Goal: Task Accomplishment & Management: Use online tool/utility

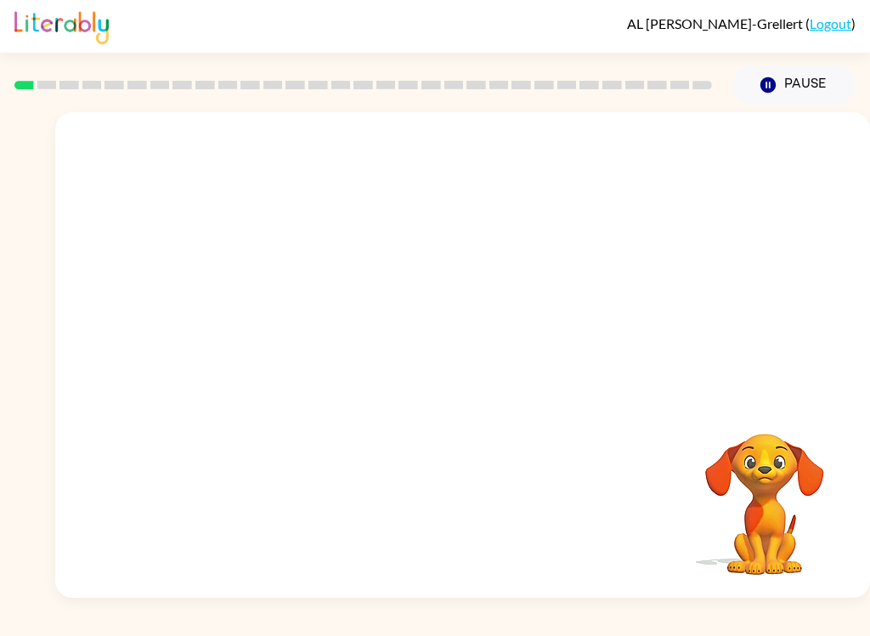
click at [789, 86] on button "Pause Pause" at bounding box center [793, 84] width 123 height 39
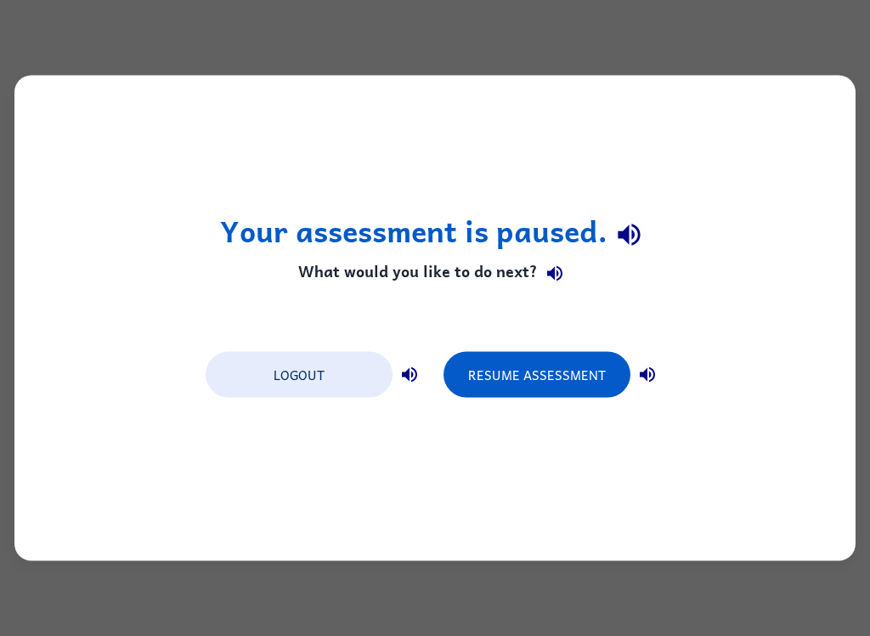
click at [547, 347] on div "Logout Resume Assessment" at bounding box center [435, 373] width 476 height 65
click at [540, 369] on button "Resume Assessment" at bounding box center [537, 375] width 187 height 46
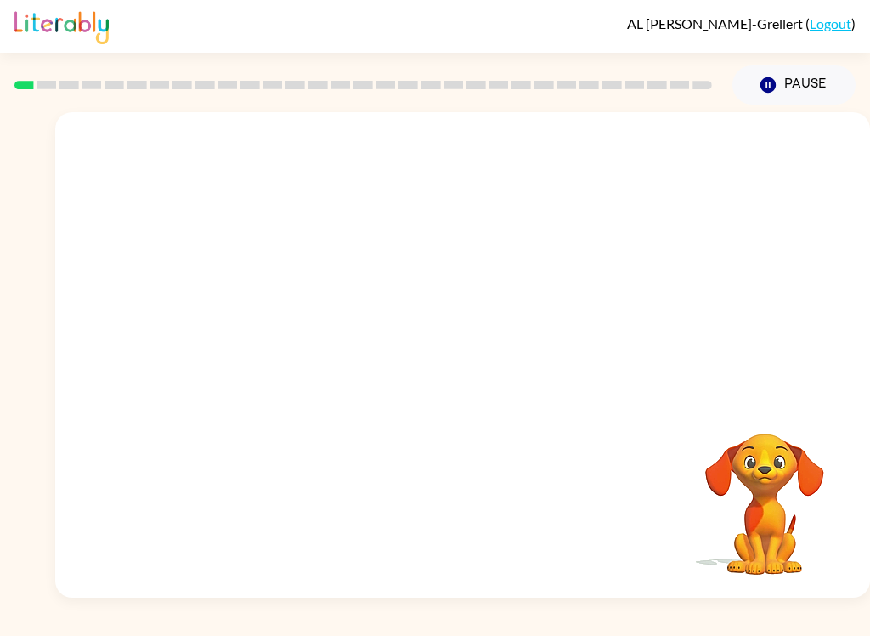
click at [777, 493] on video "Your browser must support playing .mp4 files to use Literably. Please try using…" at bounding box center [765, 492] width 170 height 170
click at [256, 316] on video "Your browser must support playing .mp4 files to use Literably. Please try using…" at bounding box center [462, 254] width 815 height 285
click at [266, 325] on video "Your browser must support playing .mp4 files to use Literably. Please try using…" at bounding box center [462, 254] width 815 height 285
click at [274, 308] on video "Your browser must support playing .mp4 files to use Literably. Please try using…" at bounding box center [462, 254] width 815 height 285
click at [285, 325] on video "Your browser must support playing .mp4 files to use Literably. Please try using…" at bounding box center [462, 254] width 815 height 285
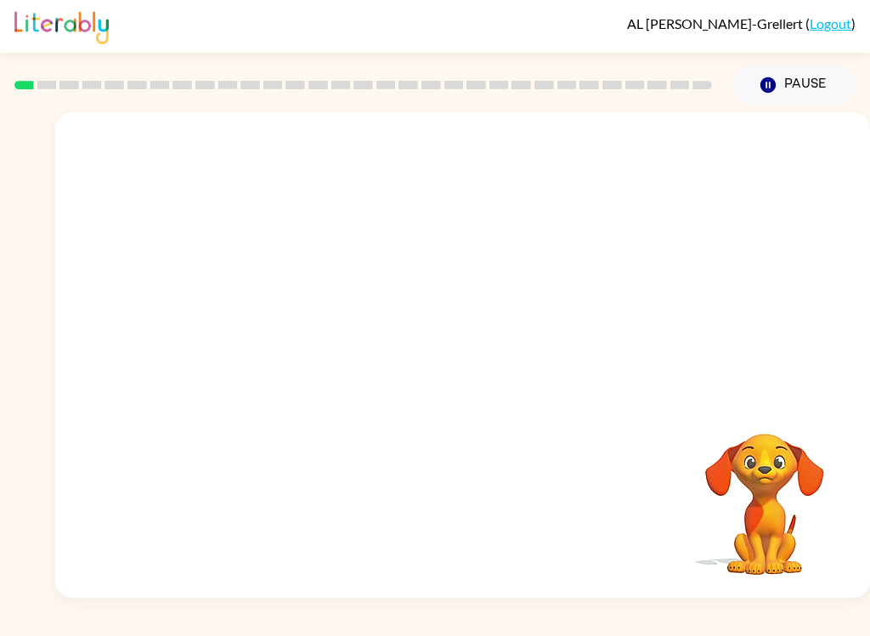
click at [285, 325] on video "Your browser must support playing .mp4 files to use Literably. Please try using…" at bounding box center [462, 254] width 815 height 285
click at [269, 312] on video "Your browser must support playing .mp4 files to use Literably. Please try using…" at bounding box center [462, 254] width 815 height 285
click at [268, 312] on video "Your browser must support playing .mp4 files to use Literably. Please try using…" at bounding box center [462, 254] width 815 height 285
click at [274, 321] on video "Your browser must support playing .mp4 files to use Literably. Please try using…" at bounding box center [462, 254] width 815 height 285
click at [273, 320] on video "Your browser must support playing .mp4 files to use Literably. Please try using…" at bounding box center [462, 254] width 815 height 285
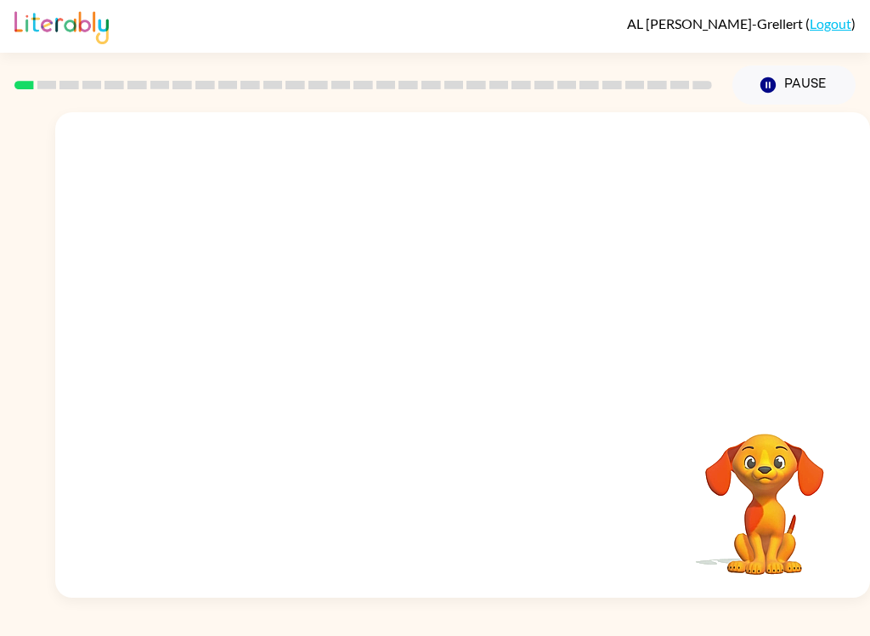
click at [263, 318] on video "Your browser must support playing .mp4 files to use Literably. Please try using…" at bounding box center [462, 254] width 815 height 285
click at [271, 305] on video "Your browser must support playing .mp4 files to use Literably. Please try using…" at bounding box center [462, 254] width 815 height 285
click at [271, 304] on video "Your browser must support playing .mp4 files to use Literably. Please try using…" at bounding box center [462, 254] width 815 height 285
click at [261, 311] on video "Your browser must support playing .mp4 files to use Literably. Please try using…" at bounding box center [462, 254] width 815 height 285
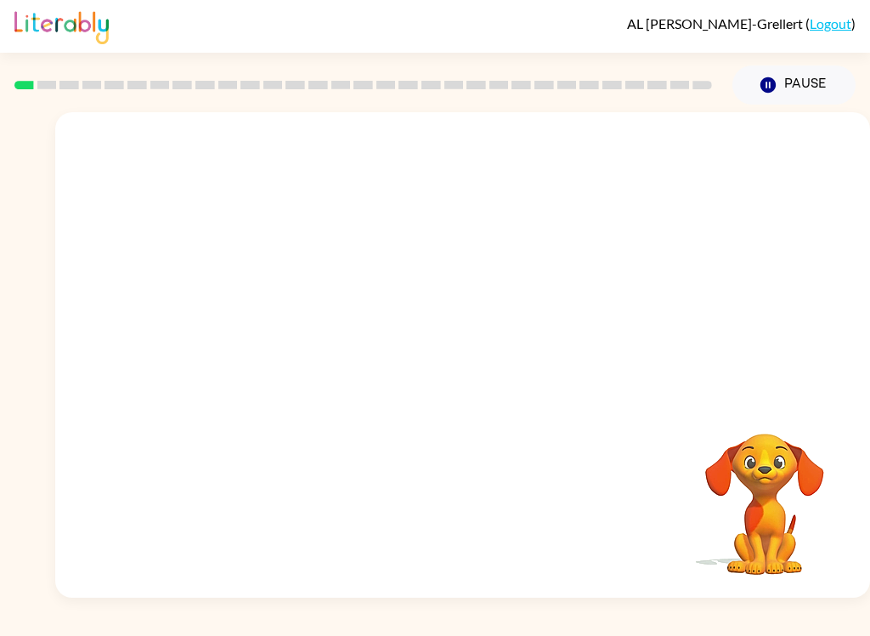
click at [261, 310] on video "Your browser must support playing .mp4 files to use Literably. Please try using…" at bounding box center [462, 254] width 815 height 285
click at [266, 320] on video "Your browser must support playing .mp4 files to use Literably. Please try using…" at bounding box center [462, 254] width 815 height 285
click at [265, 319] on video "Your browser must support playing .mp4 files to use Literably. Please try using…" at bounding box center [462, 254] width 815 height 285
click at [262, 307] on video "Your browser must support playing .mp4 files to use Literably. Please try using…" at bounding box center [462, 254] width 815 height 285
click at [259, 312] on video "Your browser must support playing .mp4 files to use Literably. Please try using…" at bounding box center [462, 254] width 815 height 285
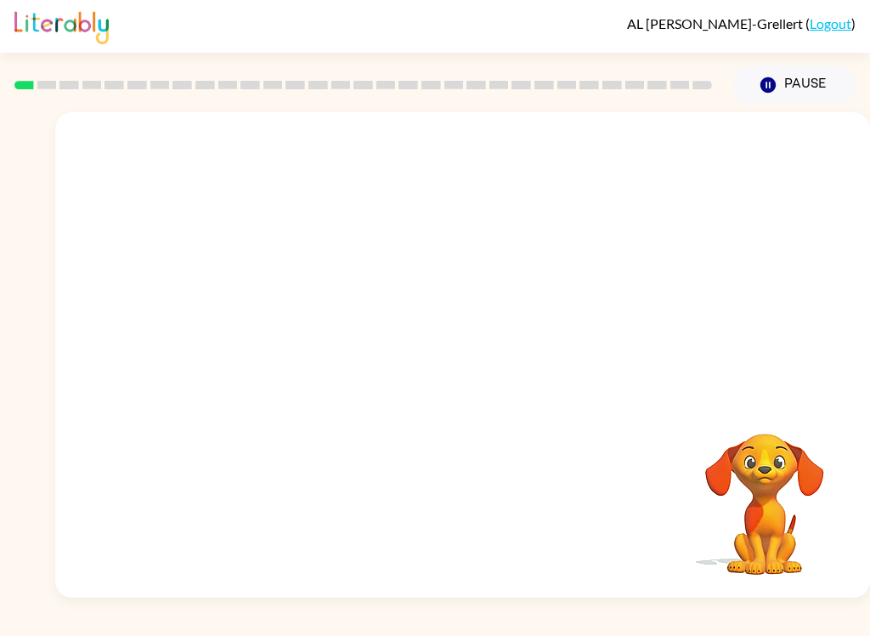
click at [268, 315] on video "Your browser must support playing .mp4 files to use Literably. Please try using…" at bounding box center [462, 254] width 815 height 285
click at [270, 321] on video "Your browser must support playing .mp4 files to use Literably. Please try using…" at bounding box center [462, 254] width 815 height 285
click at [461, 354] on icon "button" at bounding box center [463, 363] width 30 height 30
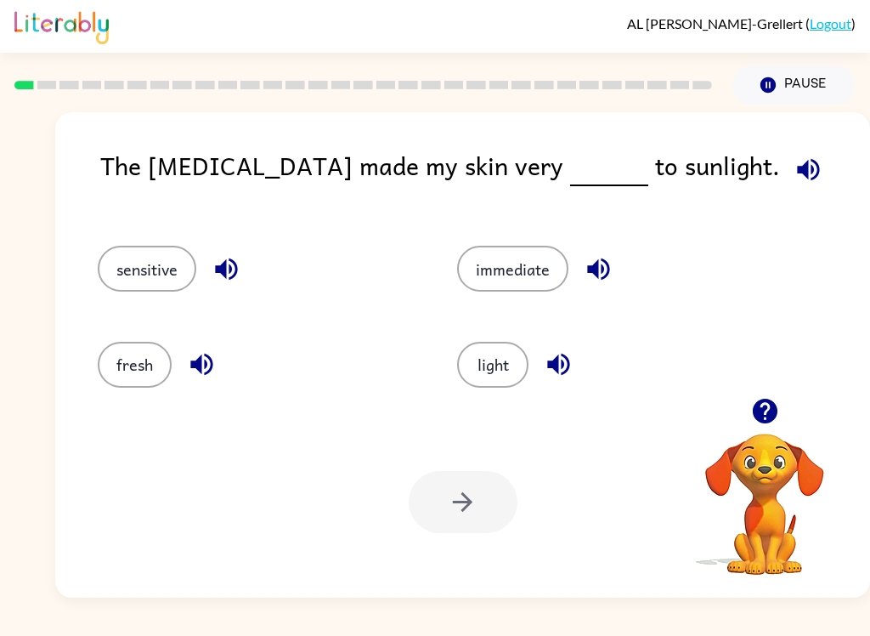
click at [158, 262] on button "sensitive" at bounding box center [147, 269] width 99 height 46
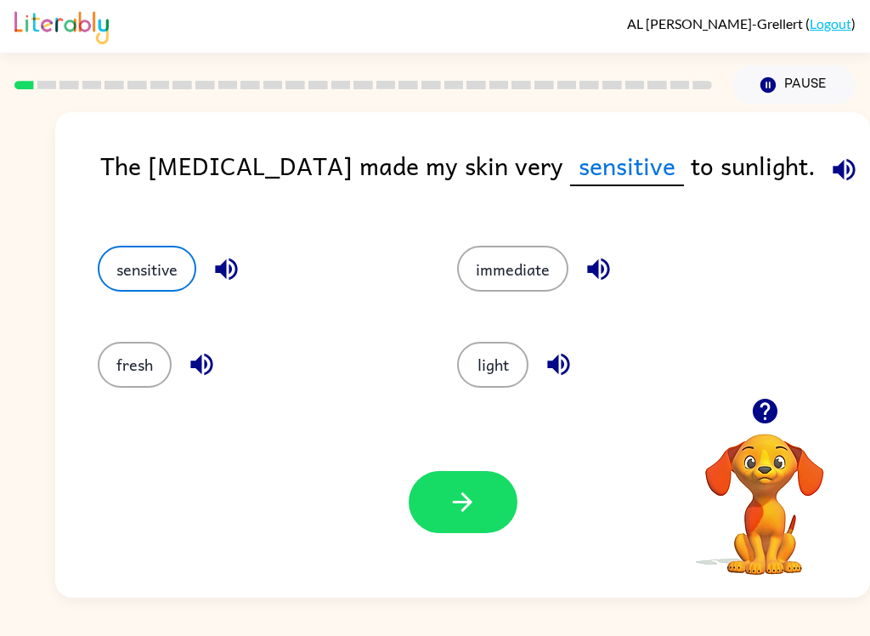
click at [466, 499] on icon "button" at bounding box center [463, 502] width 20 height 20
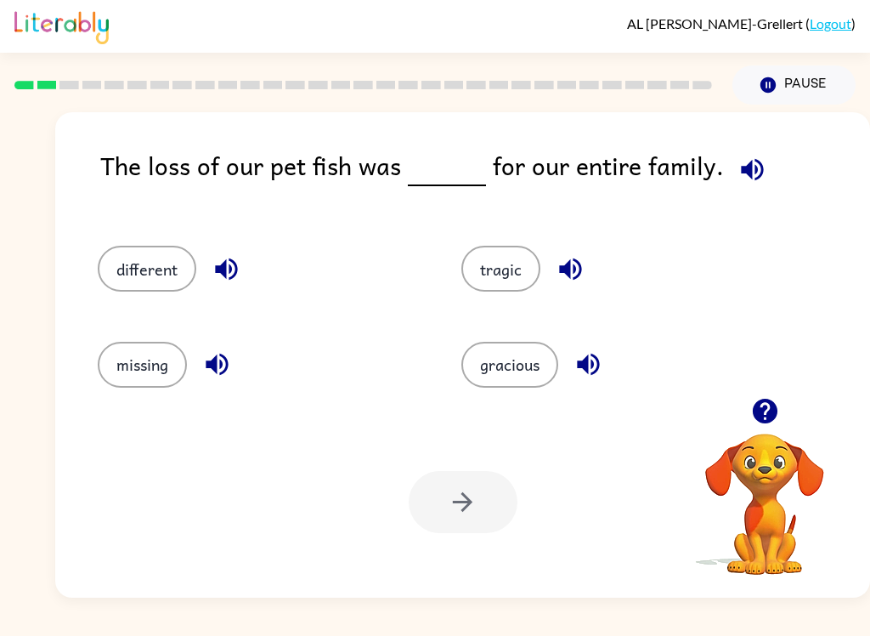
click at [605, 363] on button "button" at bounding box center [588, 363] width 43 height 43
click at [578, 268] on icon "button" at bounding box center [571, 269] width 30 height 30
click at [226, 281] on icon "button" at bounding box center [227, 269] width 30 height 30
click at [224, 362] on icon "button" at bounding box center [217, 364] width 30 height 30
click at [739, 177] on icon "button" at bounding box center [752, 170] width 30 height 30
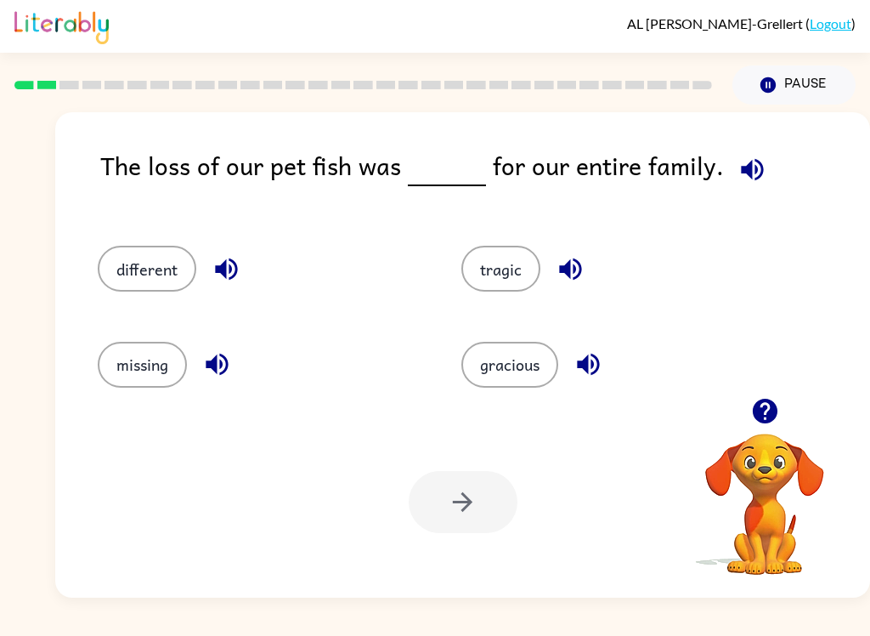
click at [743, 172] on icon "button" at bounding box center [752, 170] width 30 height 30
click at [219, 281] on icon "button" at bounding box center [227, 269] width 30 height 30
click at [153, 252] on button "different" at bounding box center [147, 269] width 99 height 46
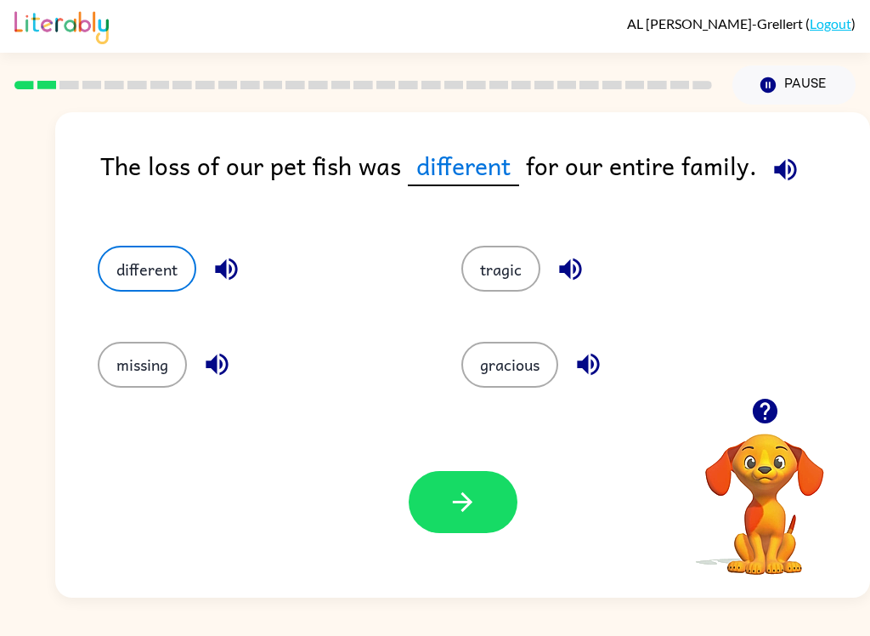
click at [779, 179] on icon "button" at bounding box center [786, 170] width 30 height 30
click at [794, 167] on icon "button" at bounding box center [786, 170] width 30 height 30
click at [500, 268] on button "tragic" at bounding box center [500, 269] width 79 height 46
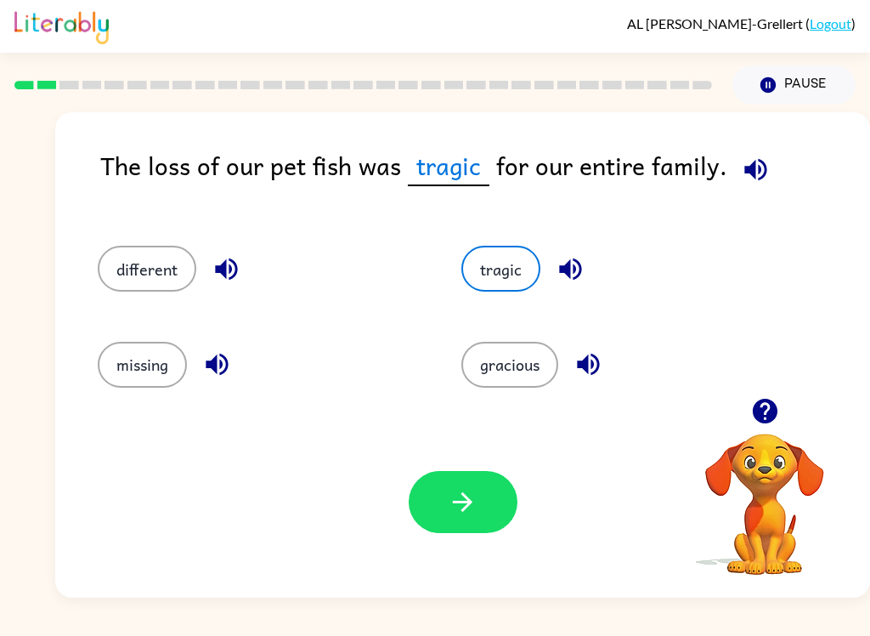
click at [462, 486] on button "button" at bounding box center [463, 502] width 109 height 62
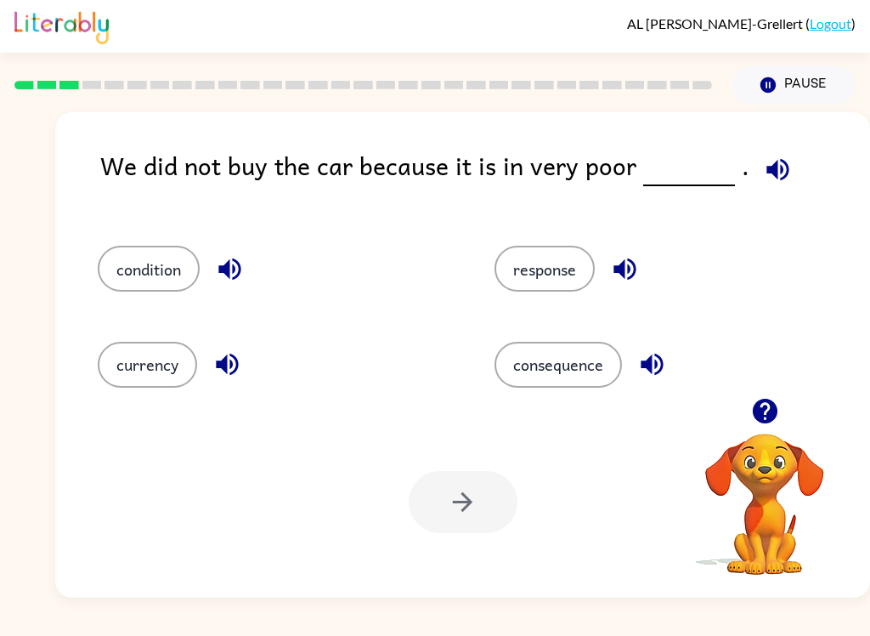
click at [769, 176] on icon "button" at bounding box center [778, 170] width 30 height 30
click at [174, 269] on button "condition" at bounding box center [149, 269] width 102 height 46
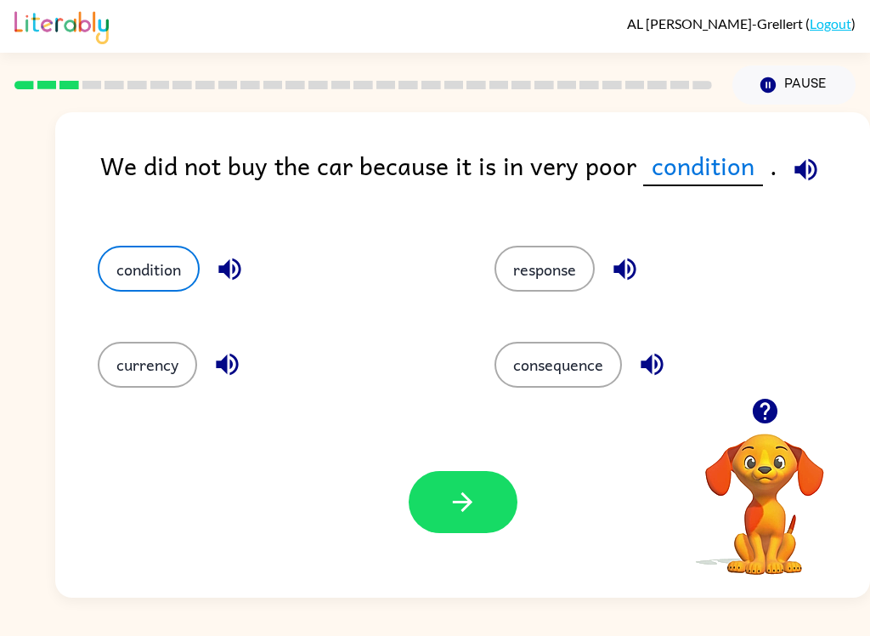
click at [487, 493] on button "button" at bounding box center [463, 502] width 109 height 62
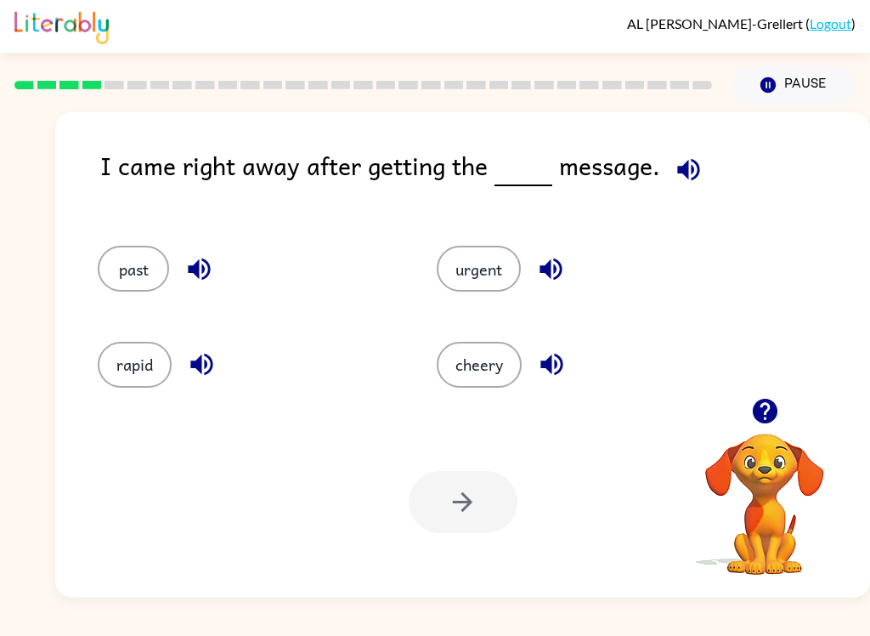
click at [483, 256] on button "urgent" at bounding box center [479, 269] width 84 height 46
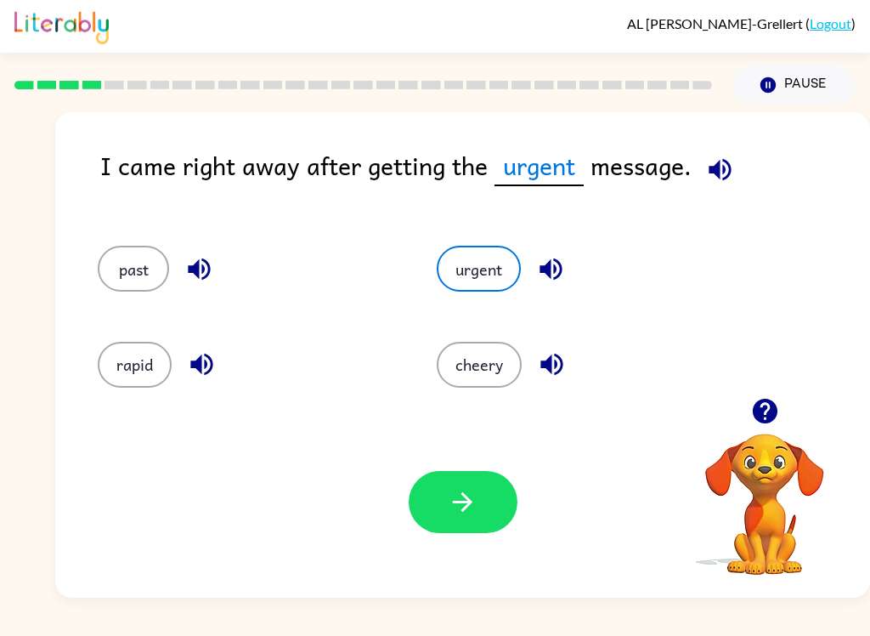
click at [450, 503] on icon "button" at bounding box center [463, 502] width 30 height 30
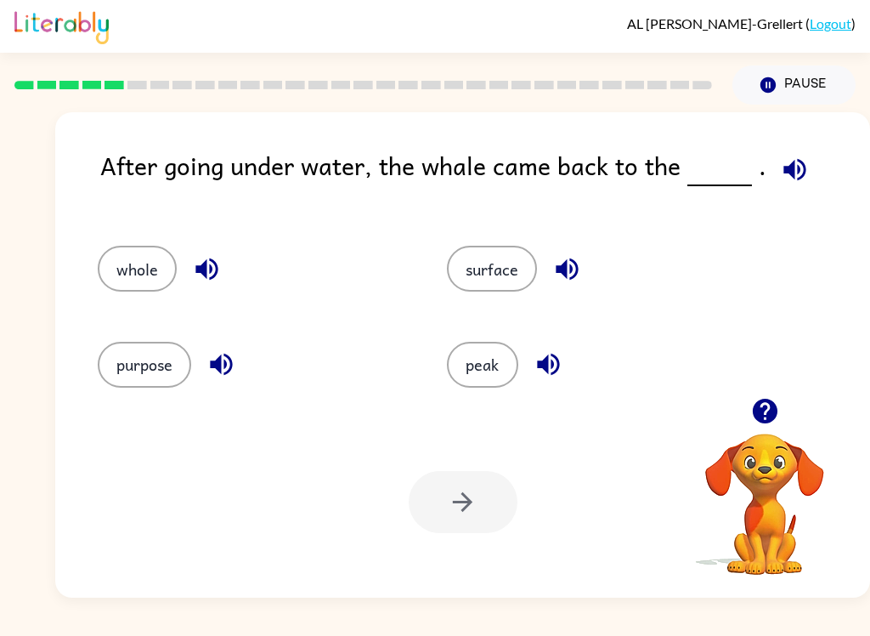
click at [564, 364] on button "button" at bounding box center [548, 363] width 43 height 43
click at [221, 359] on icon "button" at bounding box center [221, 364] width 22 height 22
click at [212, 266] on icon "button" at bounding box center [207, 269] width 30 height 30
click at [499, 265] on button "surface" at bounding box center [492, 269] width 90 height 46
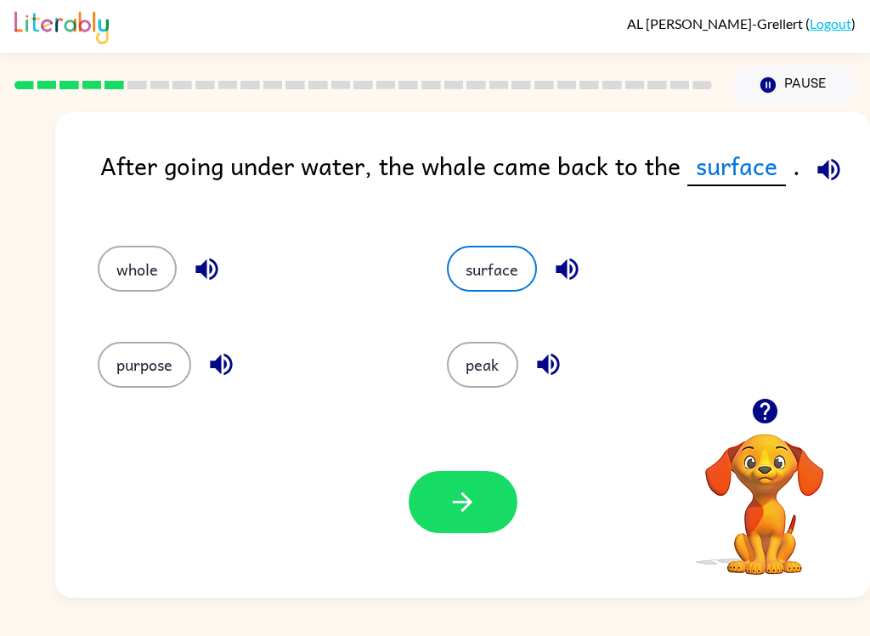
click at [459, 494] on icon "button" at bounding box center [463, 502] width 30 height 30
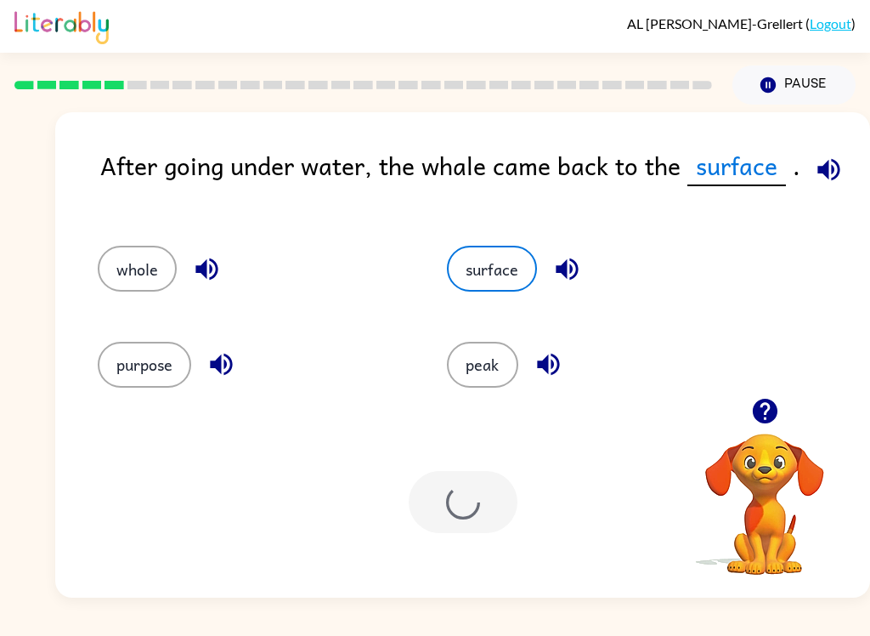
click at [760, 284] on div "surface" at bounding box center [589, 260] width 349 height 95
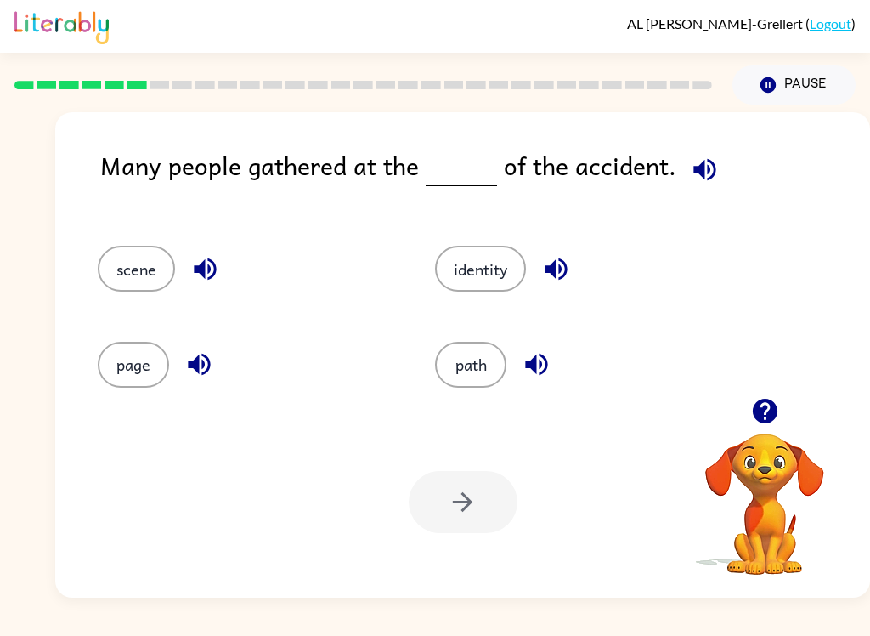
click at [772, 410] on icon "button" at bounding box center [764, 410] width 25 height 25
click at [698, 173] on icon "button" at bounding box center [705, 170] width 30 height 30
click at [492, 275] on button "identity" at bounding box center [480, 269] width 91 height 46
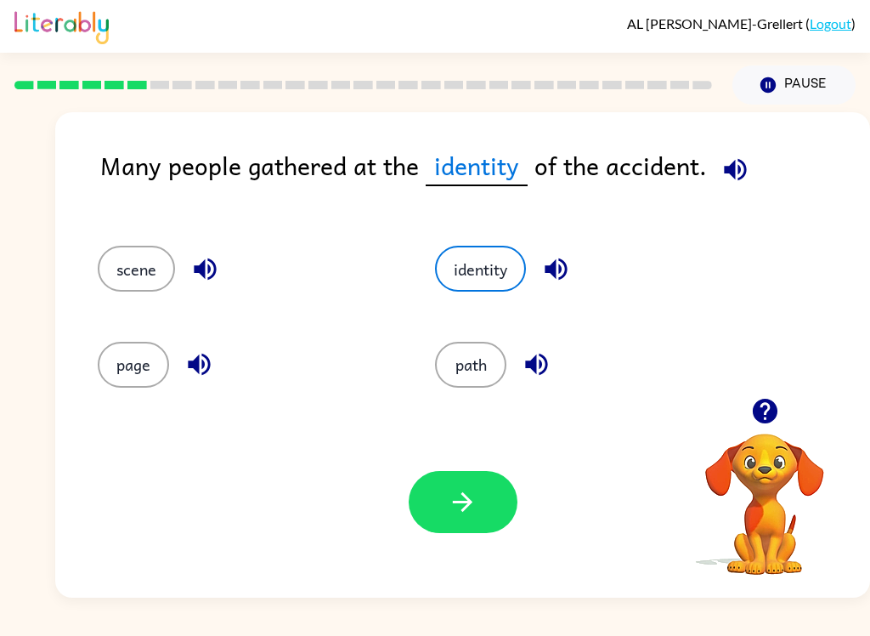
click at [562, 275] on icon "button" at bounding box center [556, 269] width 30 height 30
click at [481, 271] on button "identity" at bounding box center [480, 269] width 91 height 46
click at [553, 379] on button "button" at bounding box center [536, 363] width 43 height 43
click at [483, 368] on button "path" at bounding box center [470, 365] width 71 height 46
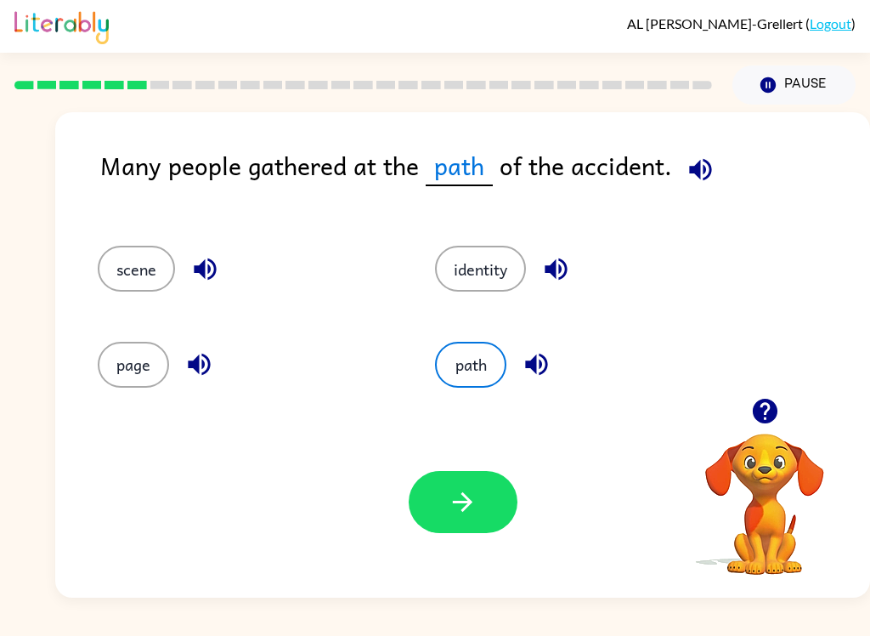
click at [136, 268] on button "scene" at bounding box center [136, 269] width 77 height 46
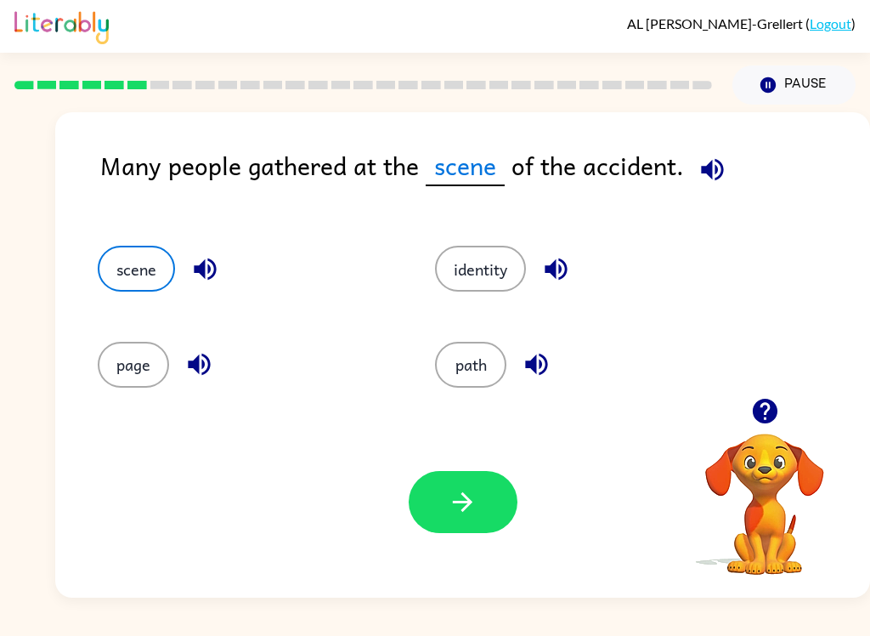
click at [215, 272] on icon "button" at bounding box center [205, 269] width 22 height 22
click at [155, 364] on button "page" at bounding box center [133, 365] width 71 height 46
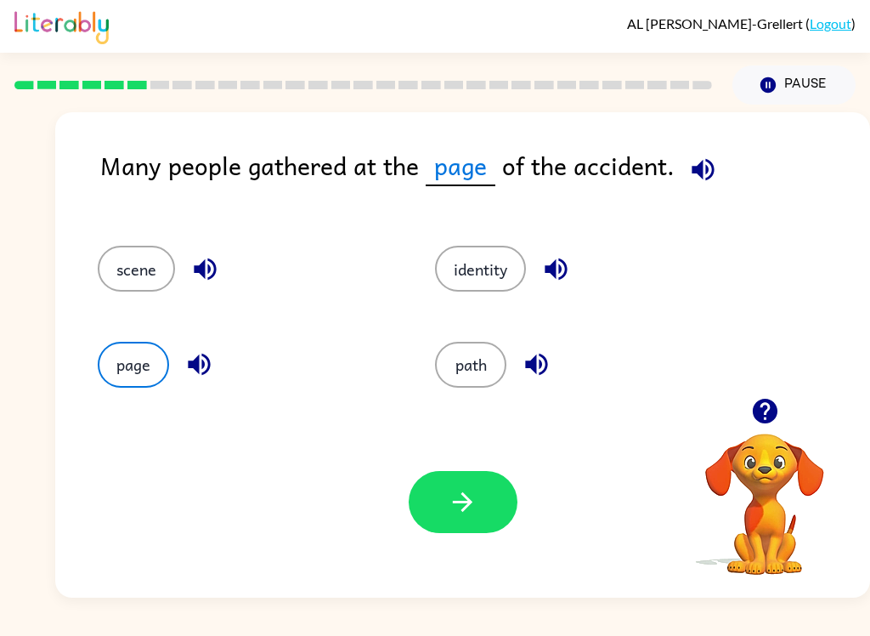
click at [208, 366] on icon "button" at bounding box center [199, 364] width 22 height 22
click at [483, 366] on button "path" at bounding box center [470, 365] width 71 height 46
click at [460, 494] on icon "button" at bounding box center [463, 502] width 30 height 30
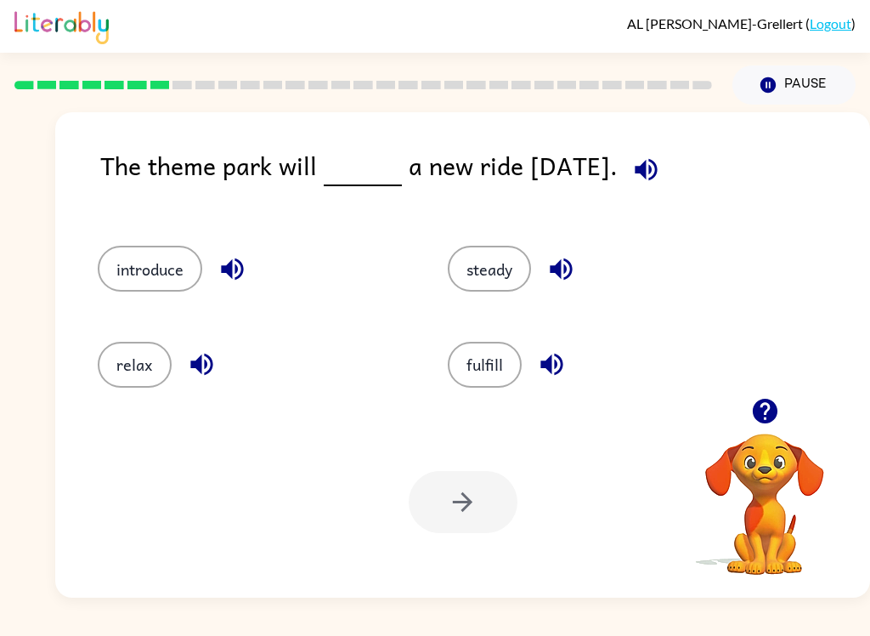
click at [155, 275] on button "introduce" at bounding box center [150, 269] width 105 height 46
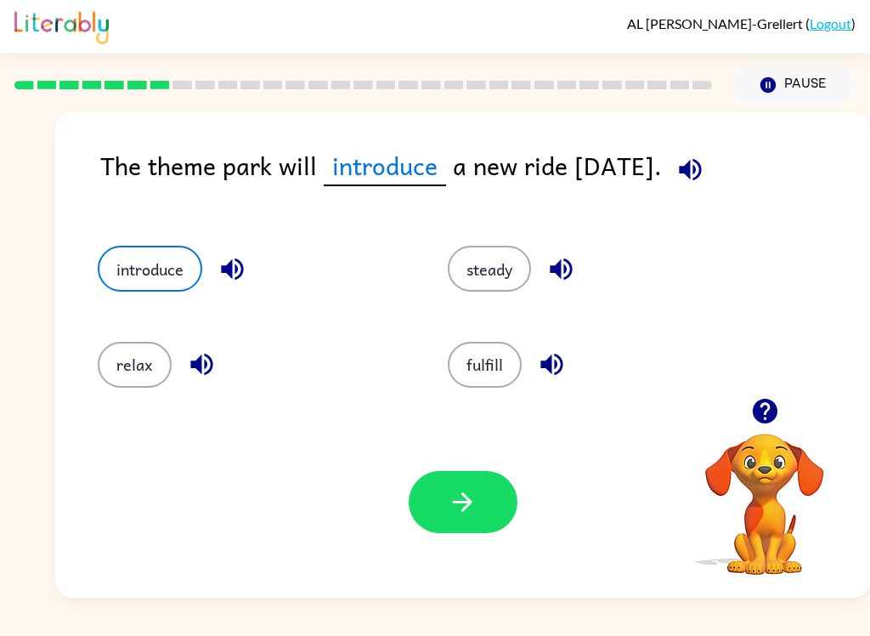
click at [241, 274] on icon "button" at bounding box center [232, 269] width 22 height 22
click at [705, 167] on icon "button" at bounding box center [690, 170] width 30 height 30
click at [471, 501] on icon "button" at bounding box center [463, 502] width 20 height 20
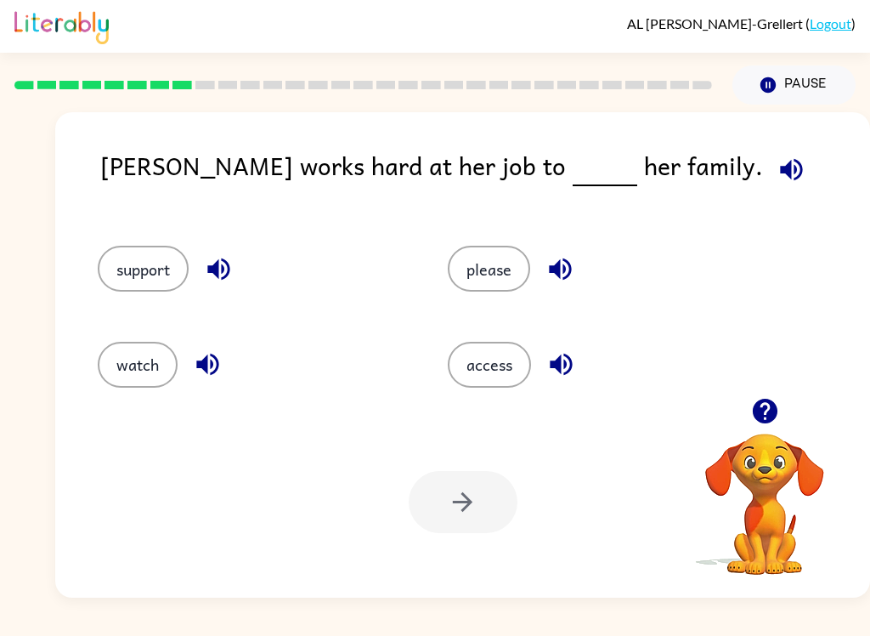
click at [565, 365] on icon "button" at bounding box center [561, 364] width 30 height 30
click at [211, 362] on icon "button" at bounding box center [207, 364] width 22 height 22
click at [240, 274] on button "button" at bounding box center [218, 268] width 43 height 43
click at [508, 271] on button "please" at bounding box center [489, 269] width 82 height 46
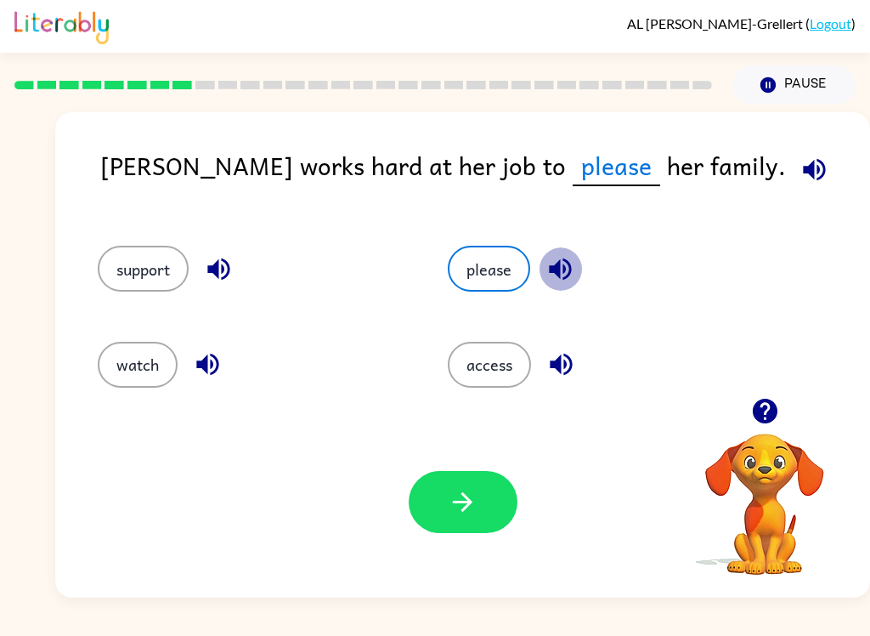
click at [545, 283] on button "button" at bounding box center [560, 268] width 43 height 43
click at [799, 184] on icon "button" at bounding box center [814, 170] width 30 height 30
click at [484, 267] on button "please" at bounding box center [489, 269] width 82 height 46
click at [111, 260] on button "support" at bounding box center [143, 269] width 91 height 46
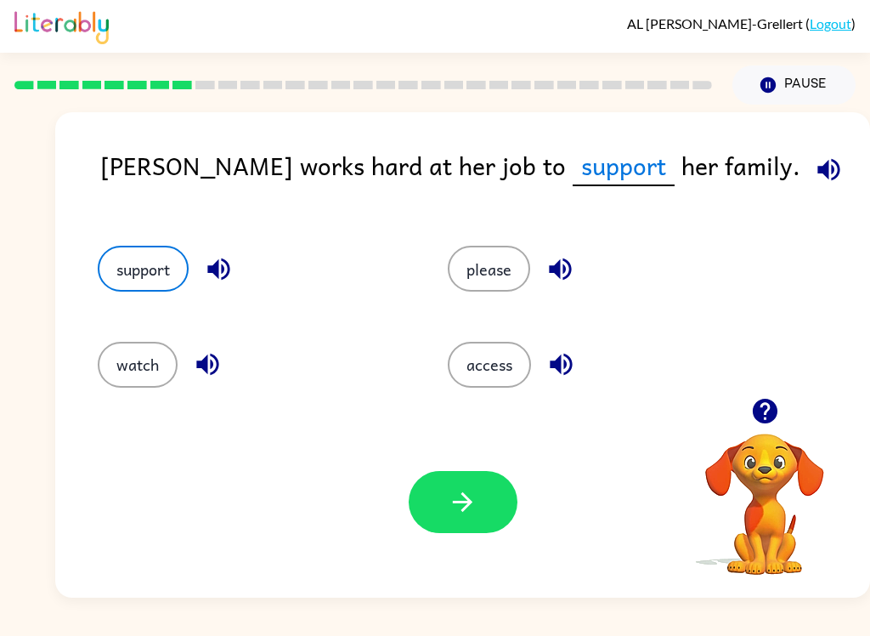
click at [498, 263] on button "please" at bounding box center [489, 269] width 82 height 46
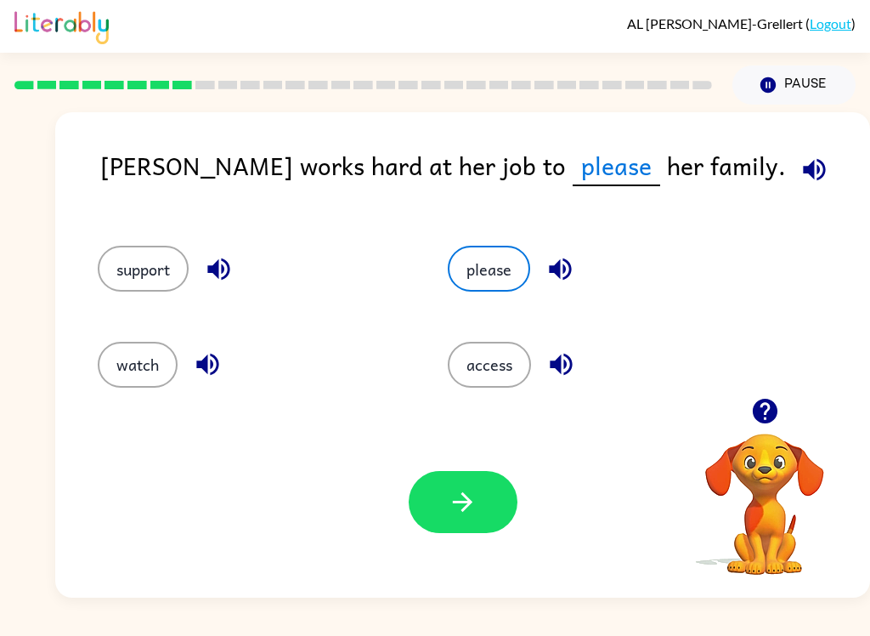
click at [489, 504] on button "button" at bounding box center [463, 502] width 109 height 62
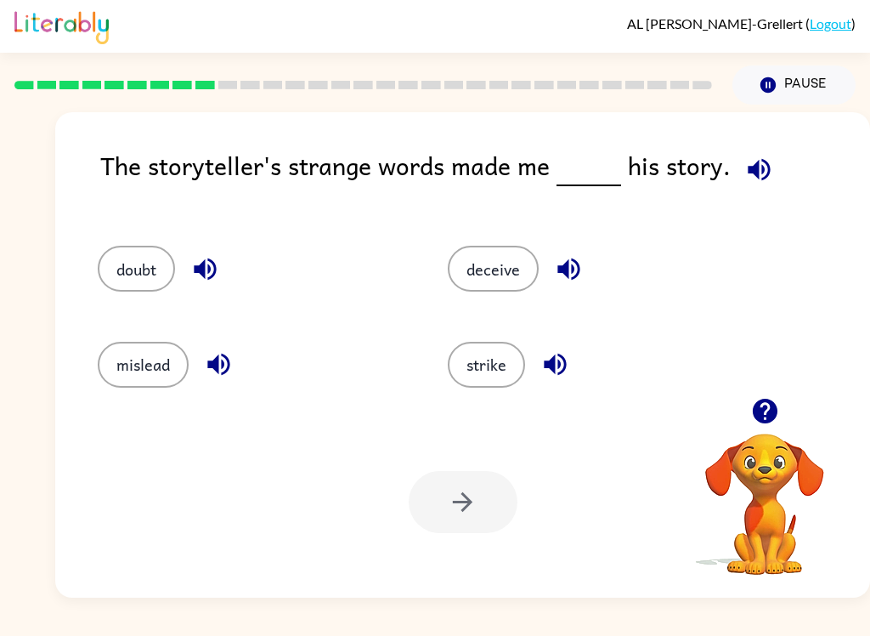
click at [758, 180] on icon "button" at bounding box center [759, 169] width 22 height 22
click at [570, 285] on button "button" at bounding box center [568, 268] width 43 height 43
click at [192, 259] on icon "button" at bounding box center [205, 269] width 30 height 30
click at [216, 280] on icon "button" at bounding box center [205, 269] width 30 height 30
click at [238, 357] on button "button" at bounding box center [218, 363] width 43 height 43
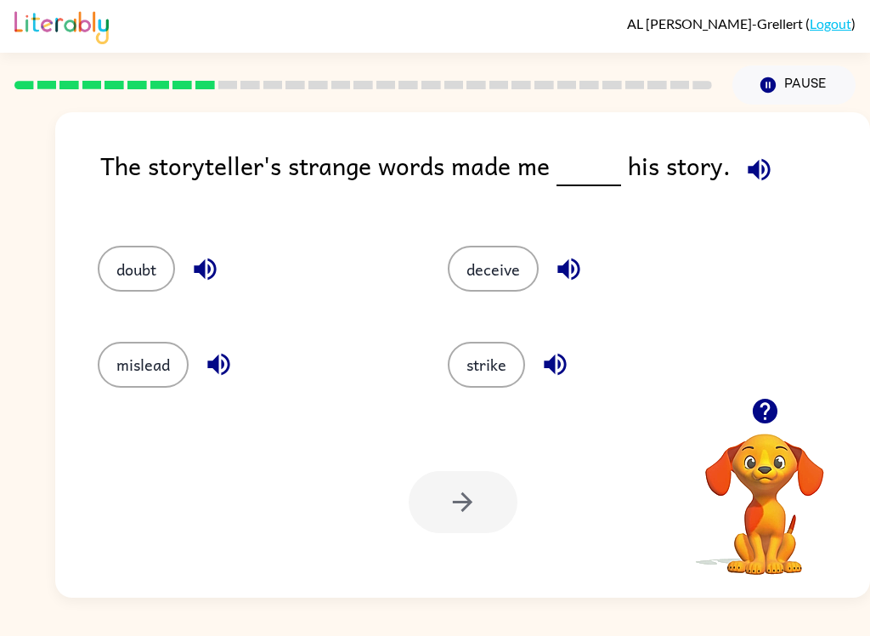
click at [235, 367] on button "button" at bounding box center [218, 363] width 43 height 43
click at [552, 356] on icon "button" at bounding box center [555, 364] width 30 height 30
click at [127, 268] on button "doubt" at bounding box center [136, 269] width 77 height 46
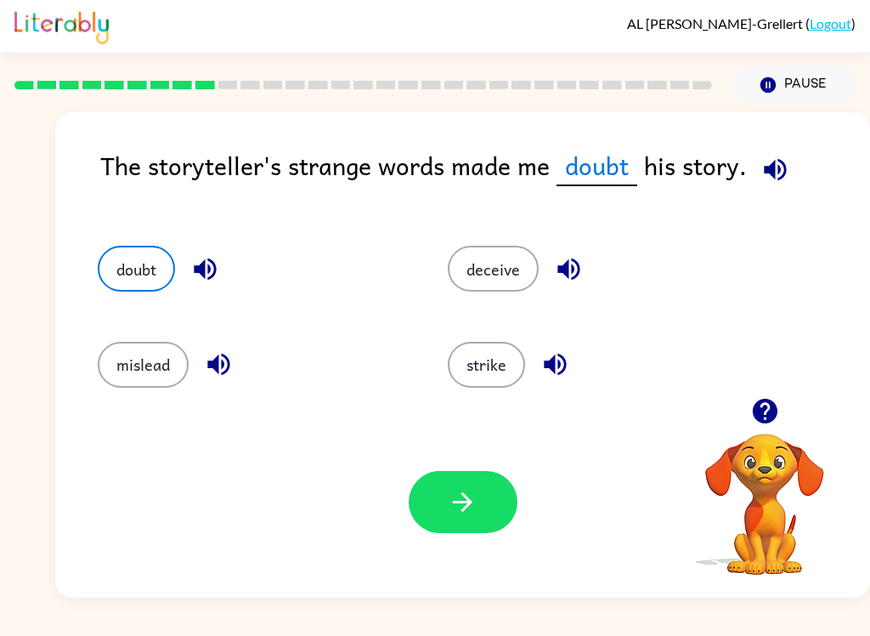
click at [468, 521] on button "button" at bounding box center [463, 502] width 109 height 62
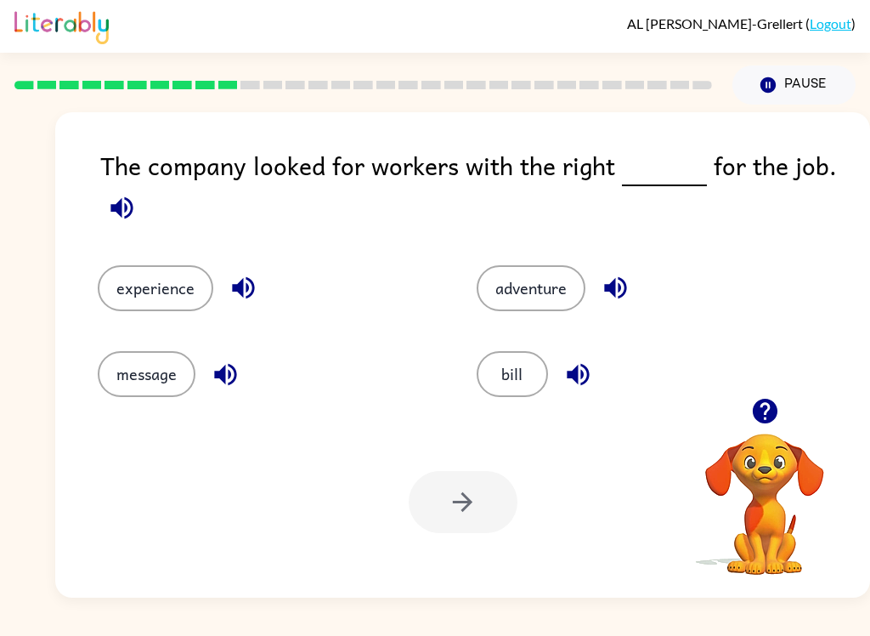
click at [128, 195] on icon "button" at bounding box center [122, 208] width 30 height 30
click at [150, 274] on button "experience" at bounding box center [156, 288] width 116 height 46
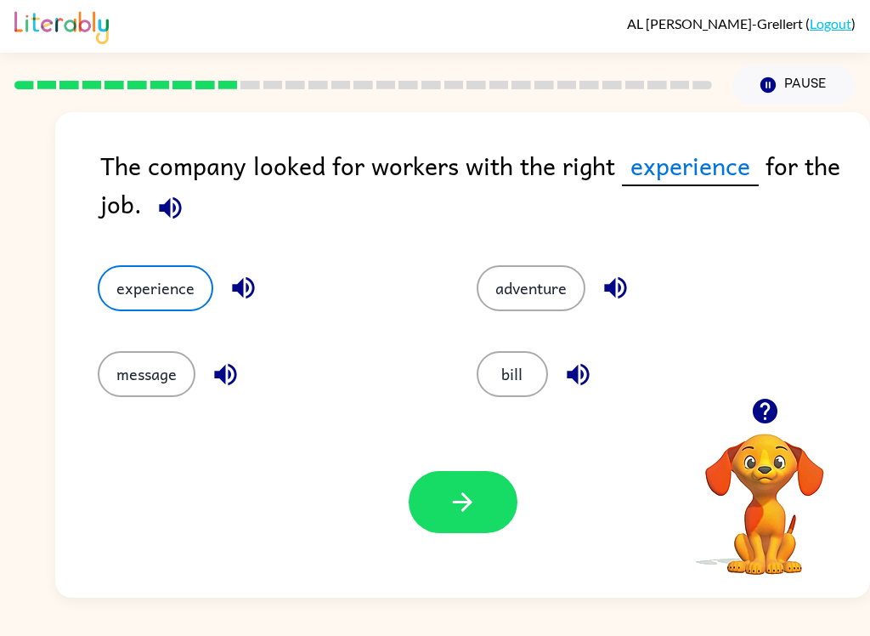
click at [466, 506] on icon "button" at bounding box center [463, 502] width 30 height 30
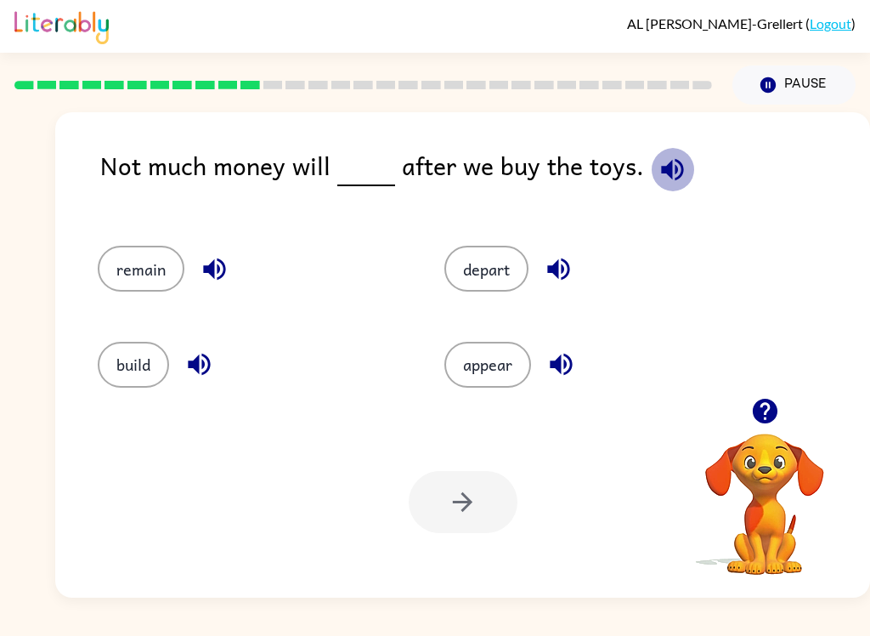
click at [670, 178] on icon "button" at bounding box center [673, 170] width 30 height 30
click at [130, 267] on button "remain" at bounding box center [141, 269] width 87 height 46
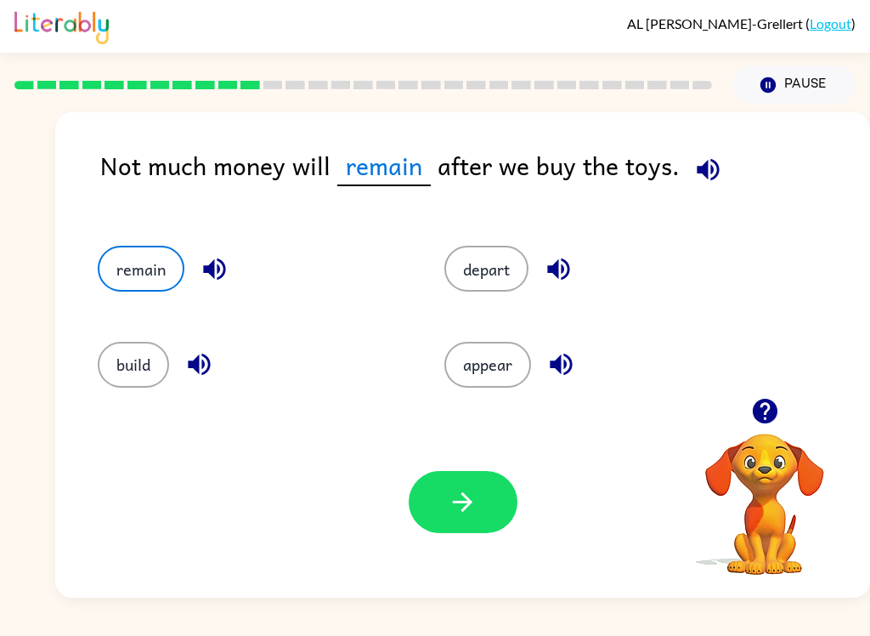
click at [710, 170] on icon "button" at bounding box center [708, 170] width 30 height 30
click at [223, 263] on icon "button" at bounding box center [214, 269] width 22 height 22
click at [430, 492] on button "button" at bounding box center [463, 502] width 109 height 62
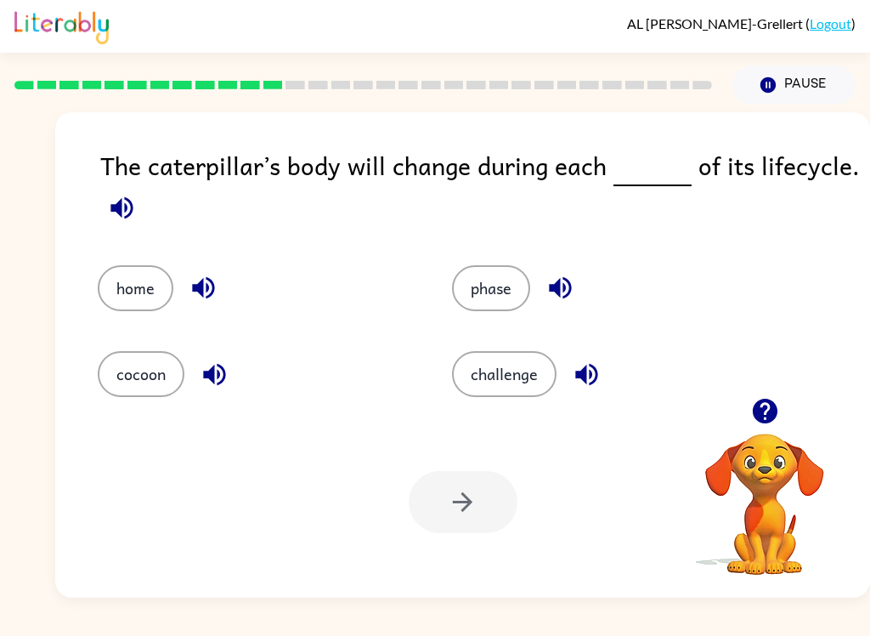
click at [498, 285] on button "phase" at bounding box center [491, 288] width 78 height 46
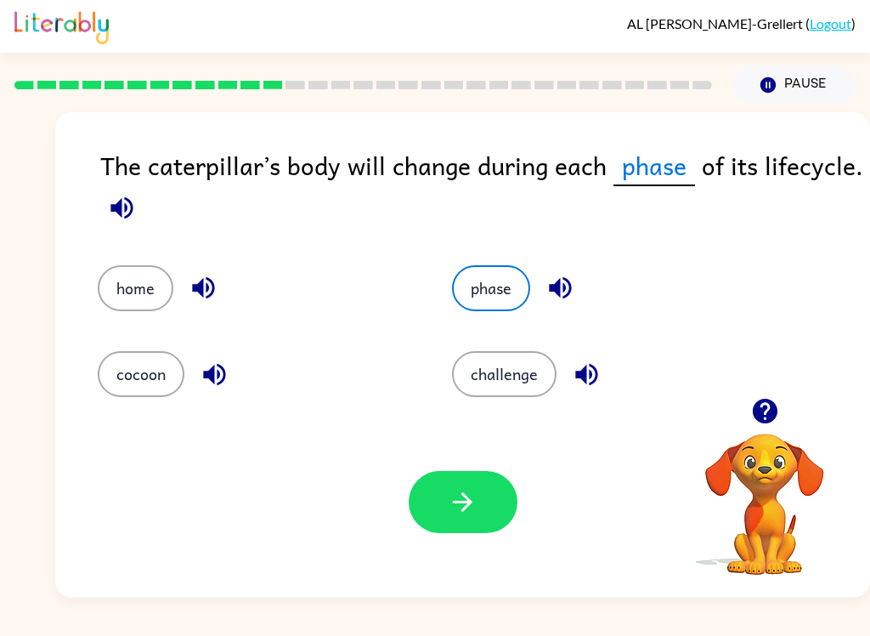
click at [454, 493] on icon "button" at bounding box center [463, 502] width 30 height 30
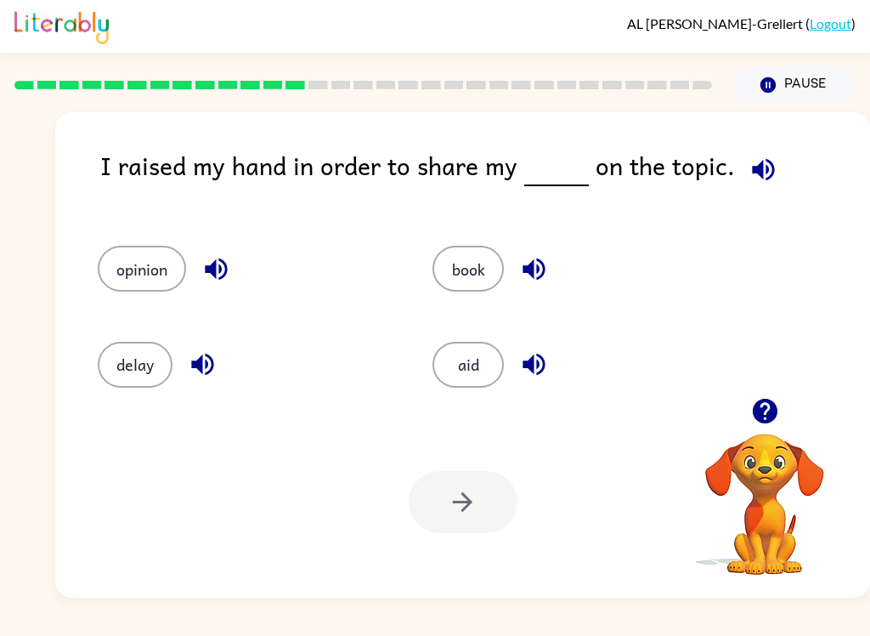
click at [140, 276] on button "opinion" at bounding box center [142, 269] width 88 height 46
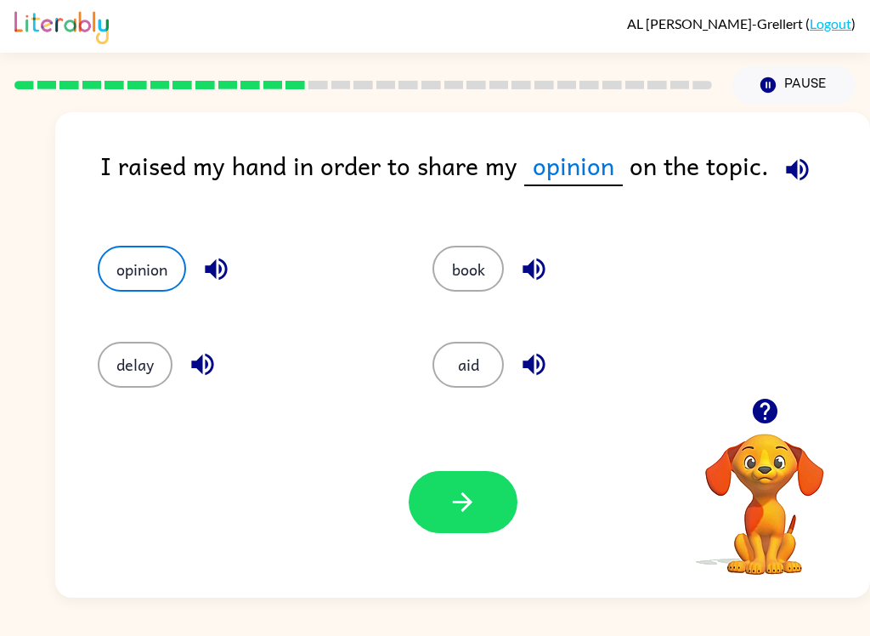
click at [473, 517] on button "button" at bounding box center [463, 502] width 109 height 62
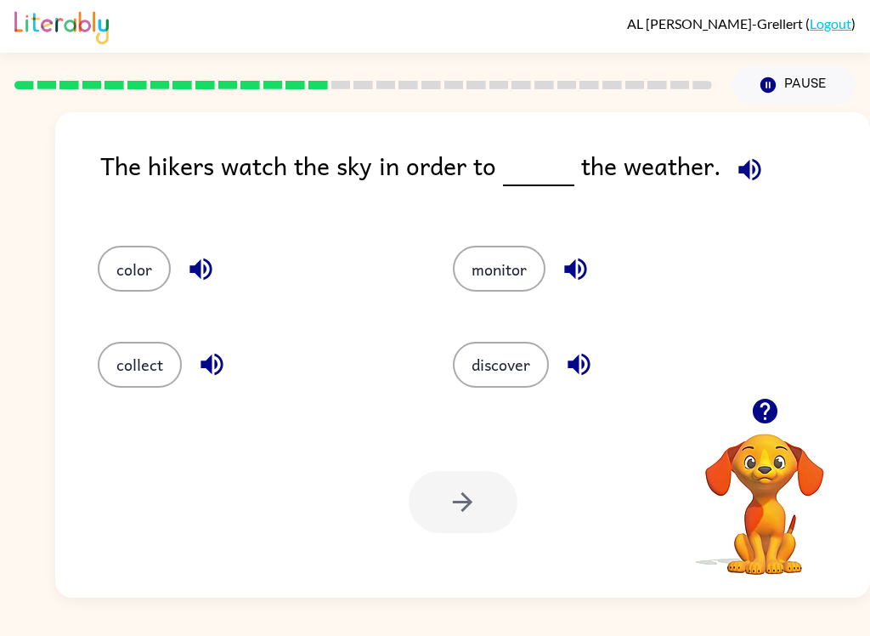
click at [506, 258] on button "monitor" at bounding box center [499, 269] width 93 height 46
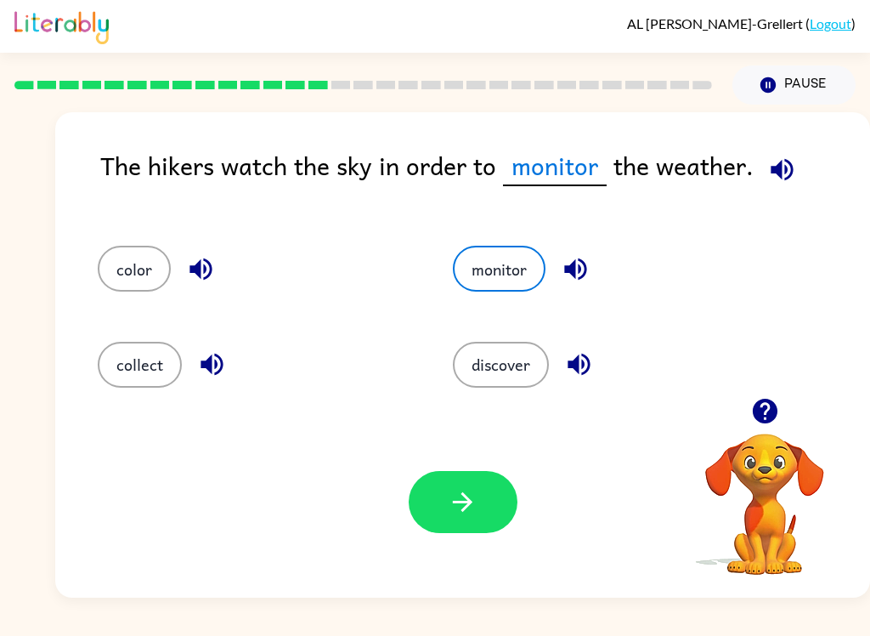
click at [469, 494] on icon "button" at bounding box center [463, 502] width 30 height 30
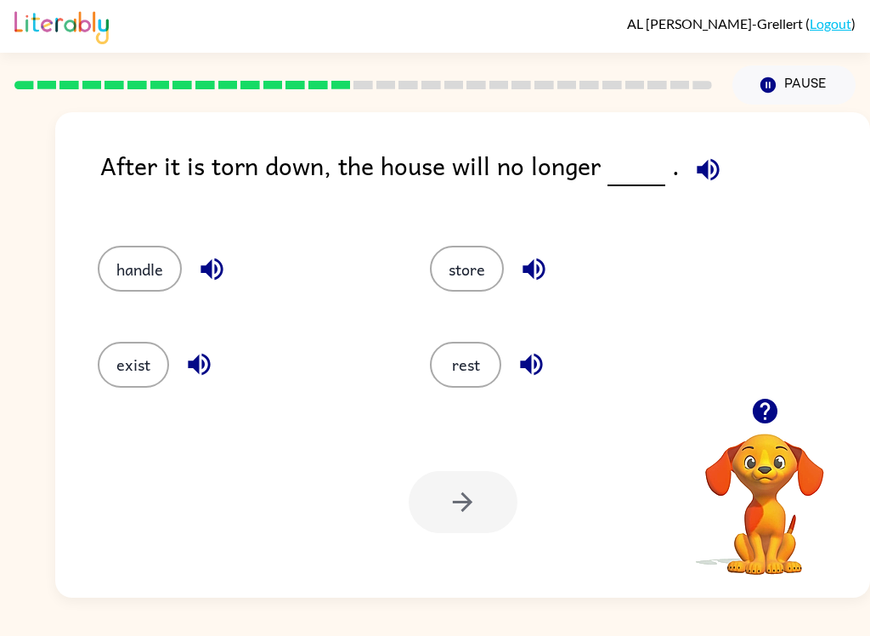
click at [702, 184] on icon "button" at bounding box center [708, 170] width 30 height 30
click at [110, 369] on button "exist" at bounding box center [133, 365] width 71 height 46
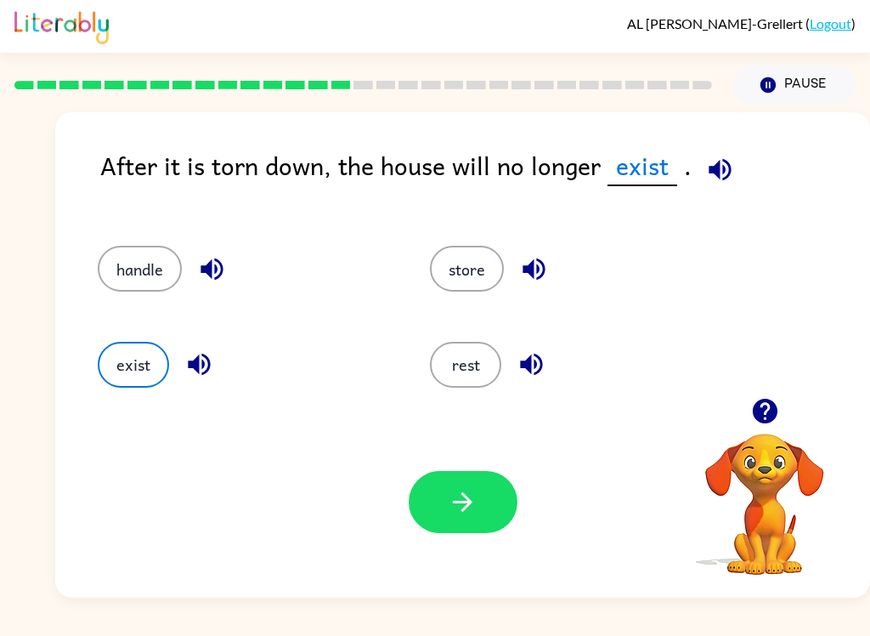
click at [455, 519] on button "button" at bounding box center [463, 502] width 109 height 62
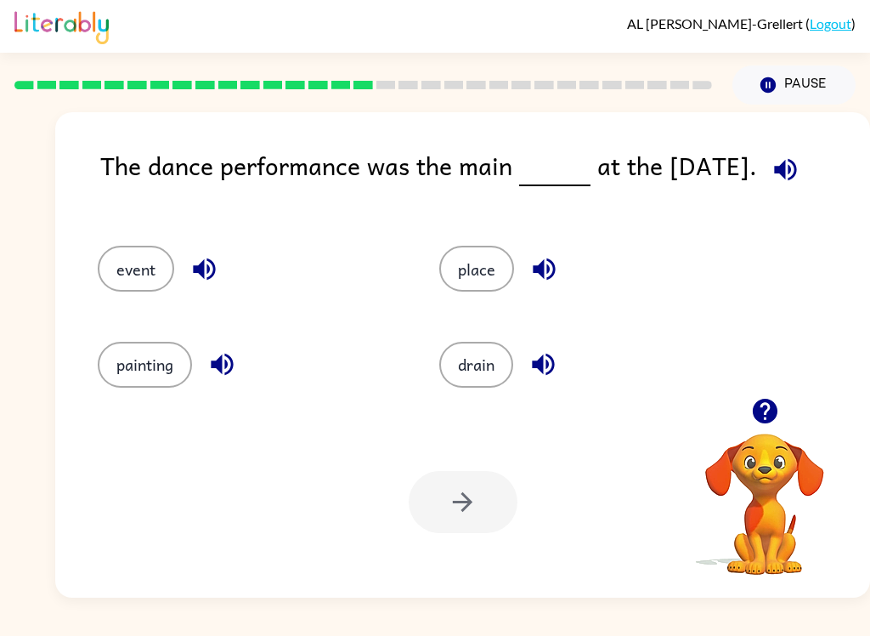
click at [793, 184] on icon "button" at bounding box center [786, 170] width 30 height 30
click at [150, 273] on button "event" at bounding box center [136, 269] width 76 height 46
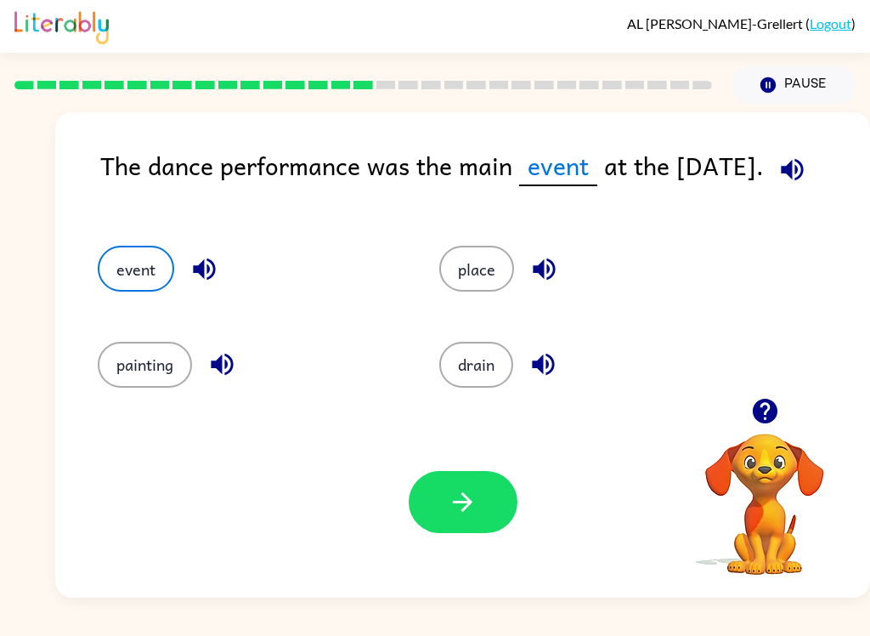
click at [460, 501] on icon "button" at bounding box center [463, 502] width 30 height 30
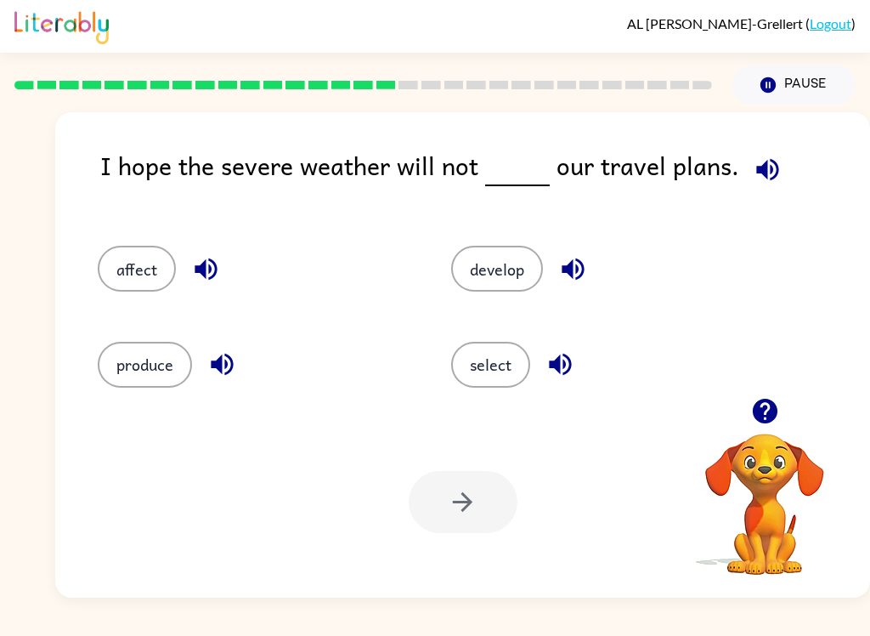
click at [764, 177] on icon "button" at bounding box center [768, 170] width 30 height 30
click at [149, 284] on button "affect" at bounding box center [137, 269] width 78 height 46
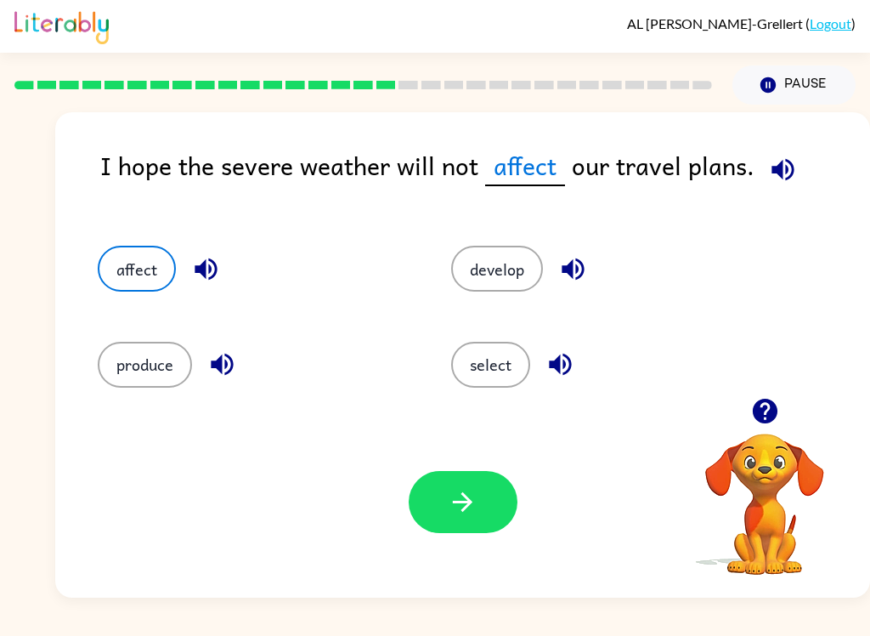
click at [467, 511] on icon "button" at bounding box center [463, 502] width 30 height 30
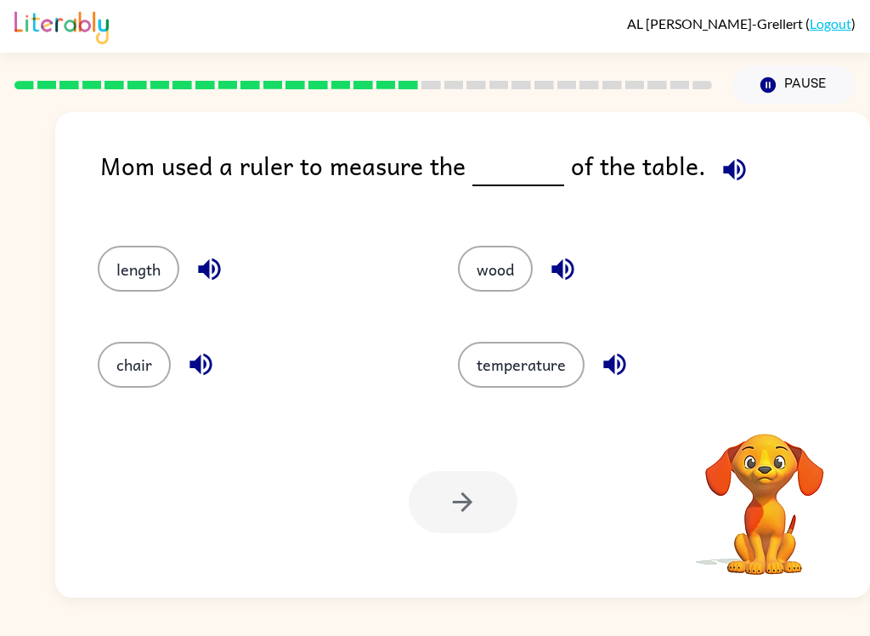
click at [777, 184] on div "Mom used a ruler to measure the of the table." at bounding box center [485, 178] width 770 height 65
click at [728, 169] on icon "button" at bounding box center [734, 169] width 22 height 22
click at [112, 274] on button "length" at bounding box center [139, 269] width 82 height 46
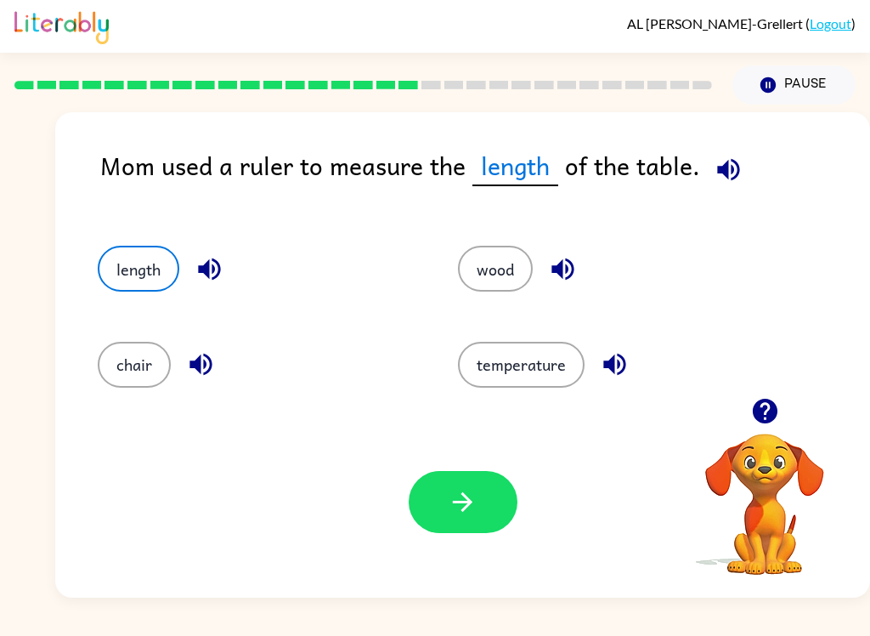
click at [466, 490] on icon "button" at bounding box center [463, 502] width 30 height 30
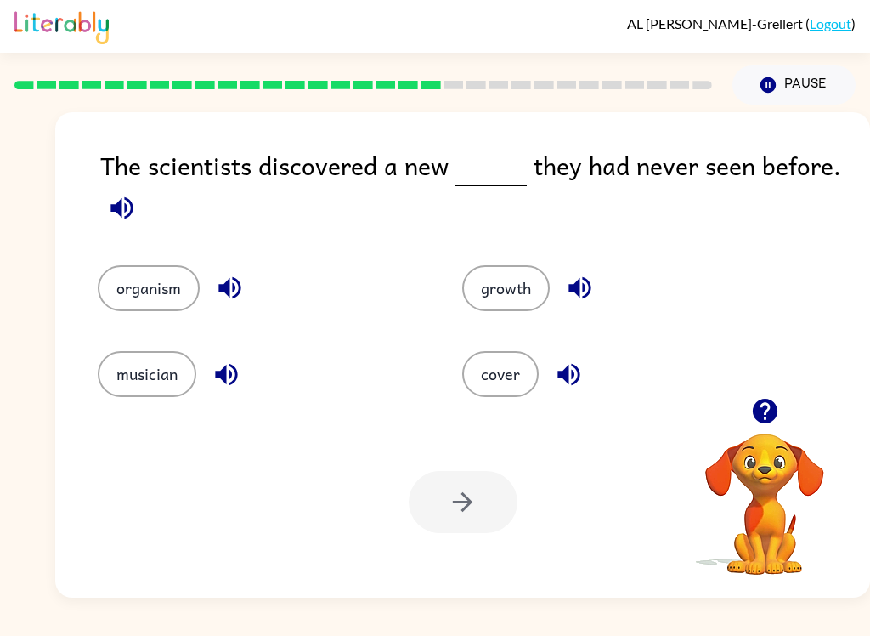
click at [122, 201] on icon "button" at bounding box center [122, 208] width 30 height 30
click at [165, 268] on button "organism" at bounding box center [149, 288] width 102 height 46
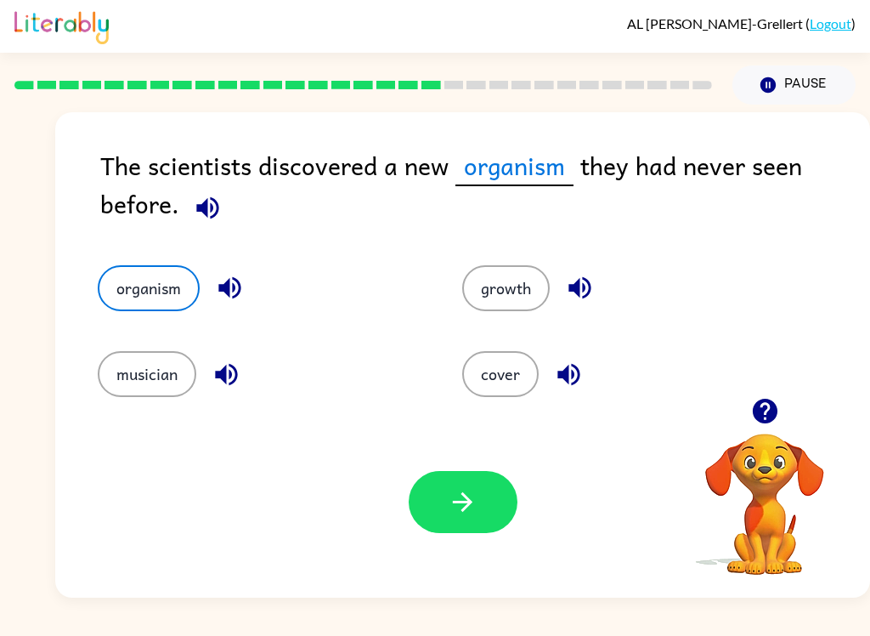
click at [459, 521] on button "button" at bounding box center [463, 502] width 109 height 62
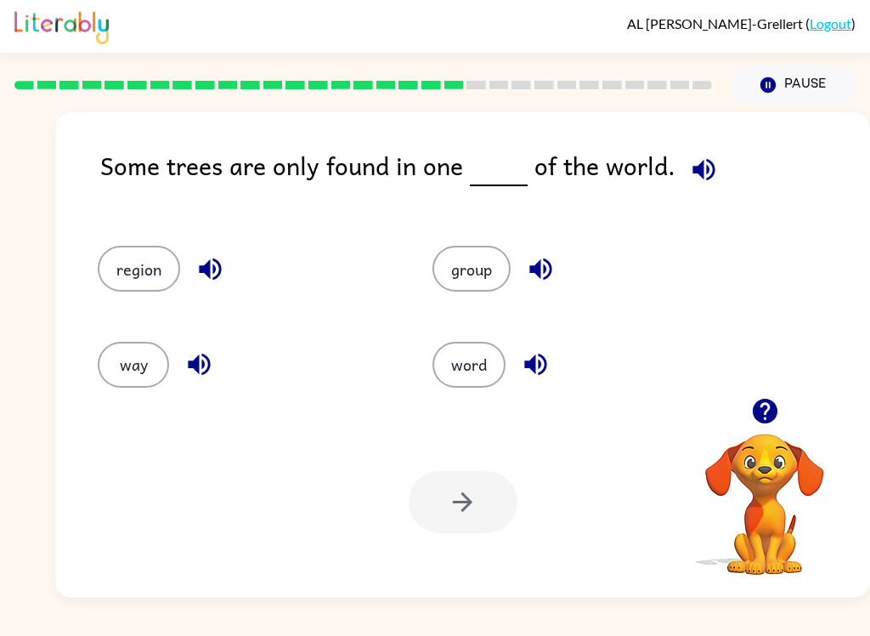
click at [147, 240] on div "region" at bounding box center [232, 260] width 335 height 95
click at [146, 257] on button "region" at bounding box center [139, 269] width 82 height 46
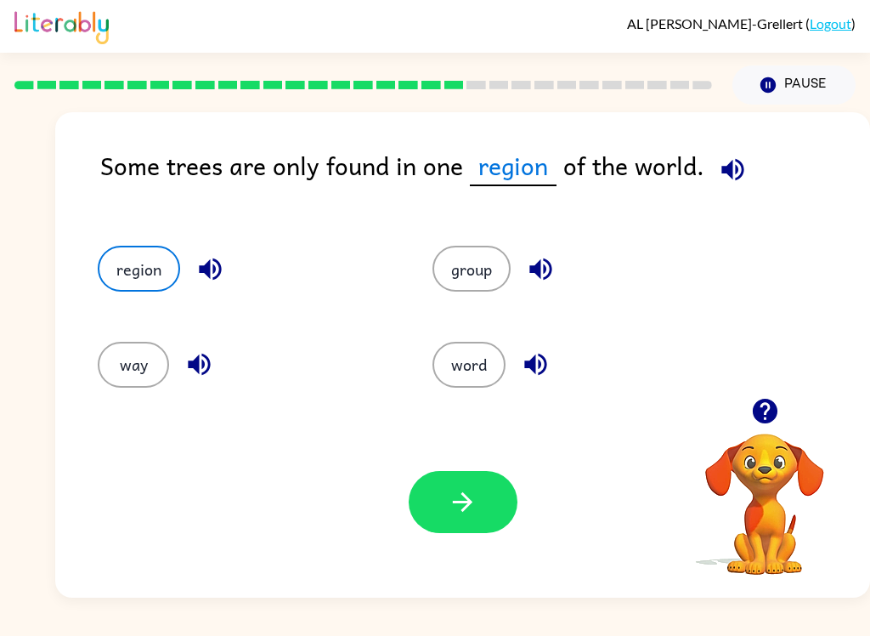
click at [499, 500] on button "button" at bounding box center [463, 502] width 109 height 62
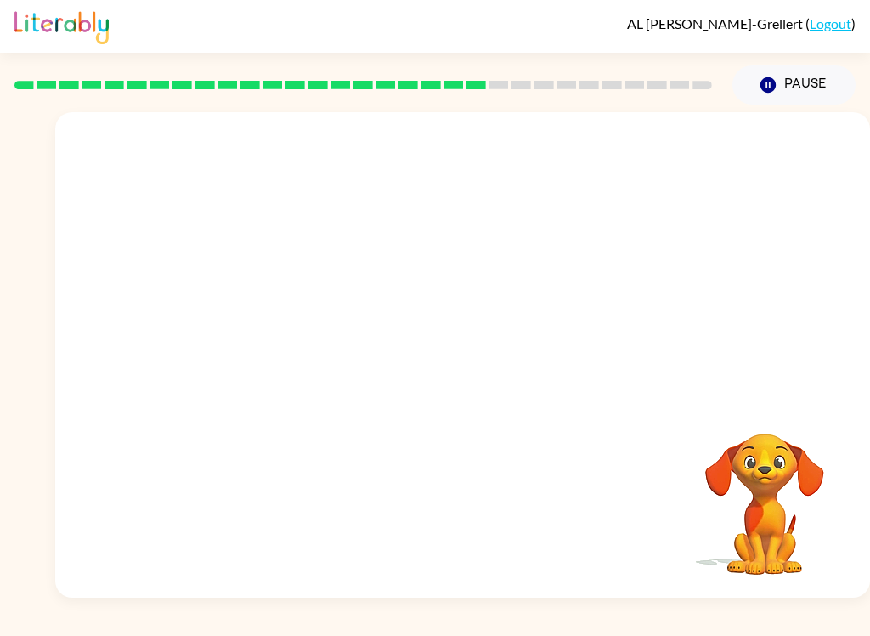
click at [246, 325] on div at bounding box center [462, 254] width 815 height 285
click at [269, 349] on div at bounding box center [462, 254] width 815 height 285
click at [788, 76] on button "Pause Pause" at bounding box center [793, 84] width 123 height 39
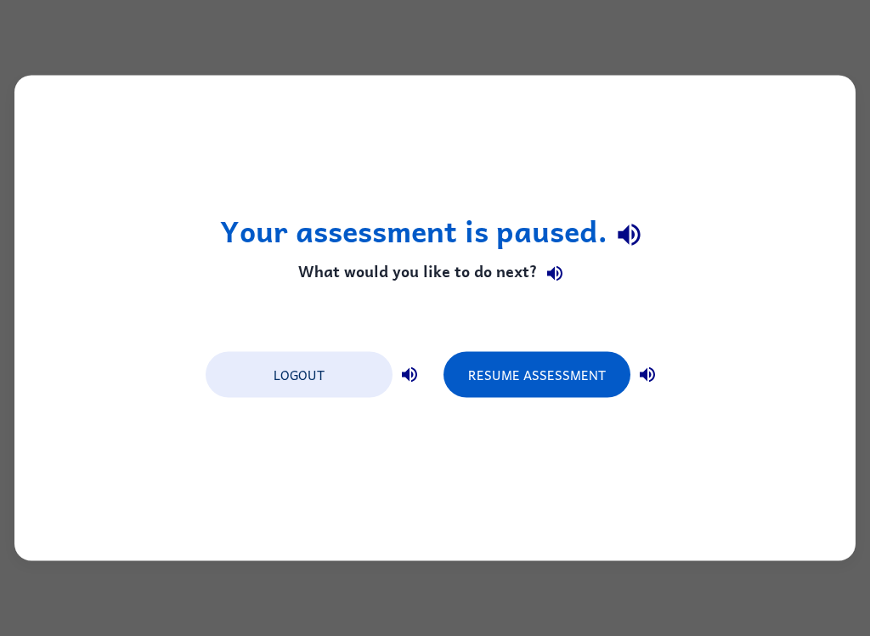
click at [587, 377] on button "Resume Assessment" at bounding box center [537, 375] width 187 height 46
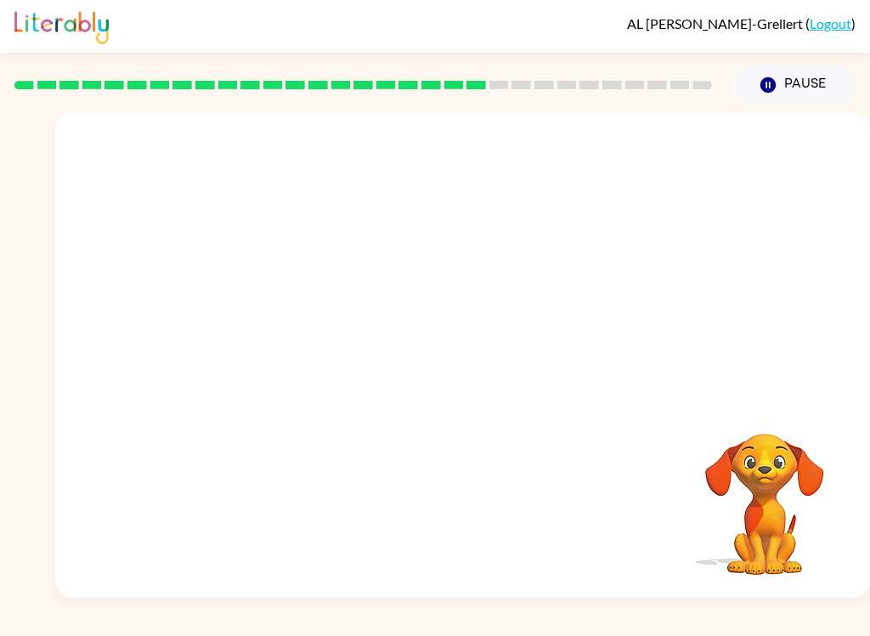
click at [315, 341] on video "Your browser must support playing .mp4 files to use Literably. Please try using…" at bounding box center [462, 254] width 815 height 285
click at [313, 352] on video "Your browser must support playing .mp4 files to use Literably. Please try using…" at bounding box center [462, 254] width 815 height 285
click at [312, 351] on video "Your browser must support playing .mp4 files to use Literably. Please try using…" at bounding box center [462, 254] width 815 height 285
click at [305, 346] on video "Your browser must support playing .mp4 files to use Literably. Please try using…" at bounding box center [462, 254] width 815 height 285
click at [304, 346] on video "Your browser must support playing .mp4 files to use Literably. Please try using…" at bounding box center [462, 254] width 815 height 285
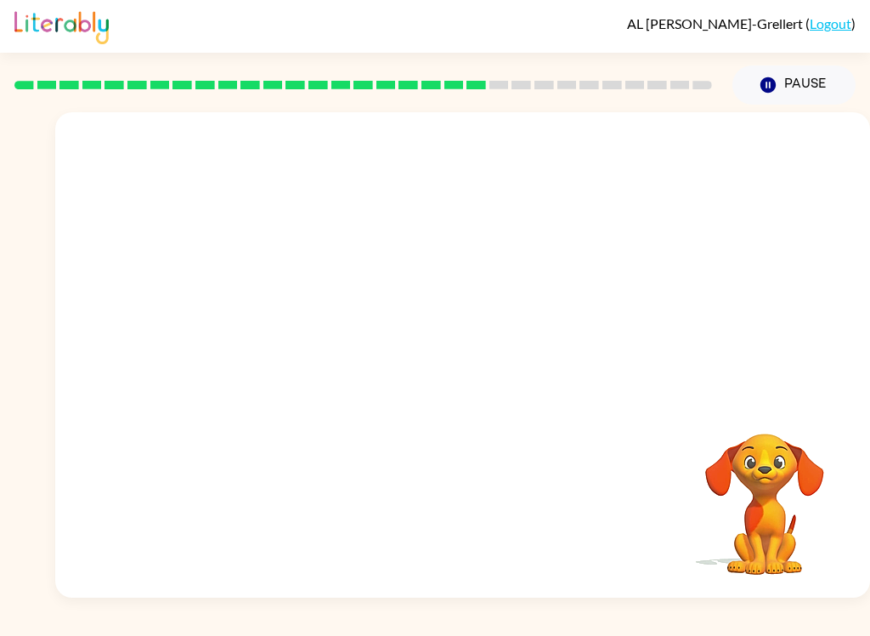
click at [305, 352] on video "Your browser must support playing .mp4 files to use Literably. Please try using…" at bounding box center [462, 254] width 815 height 285
click at [770, 471] on video "Your browser must support playing .mp4 files to use Literably. Please try using…" at bounding box center [765, 492] width 170 height 170
click at [797, 79] on button "Pause Pause" at bounding box center [793, 84] width 123 height 39
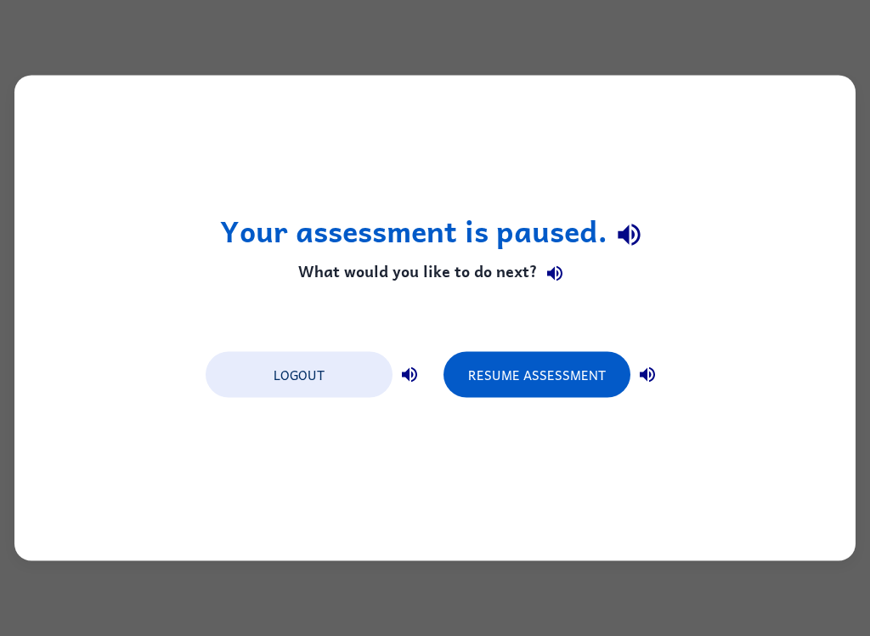
click at [568, 381] on button "Resume Assessment" at bounding box center [537, 375] width 187 height 46
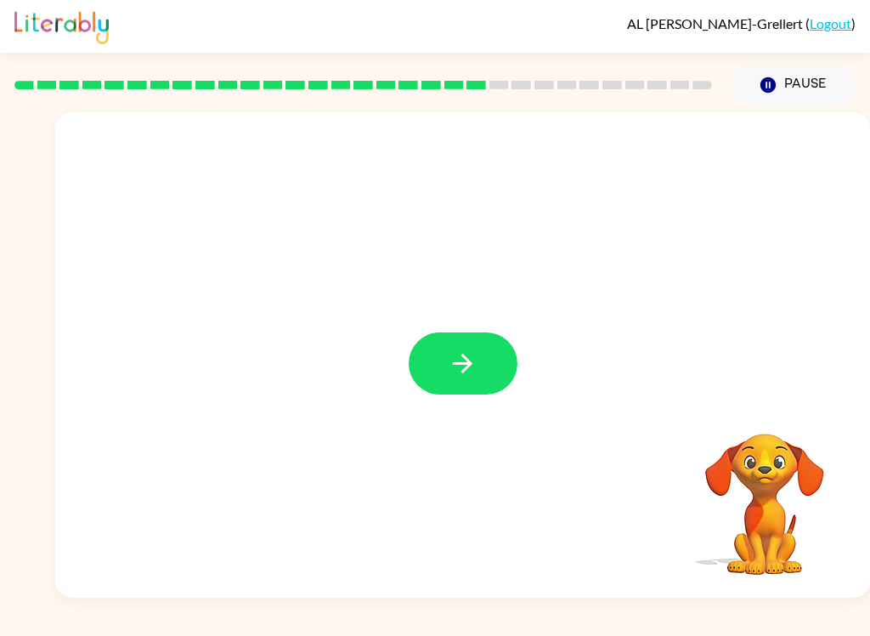
click at [477, 358] on button "button" at bounding box center [463, 363] width 109 height 62
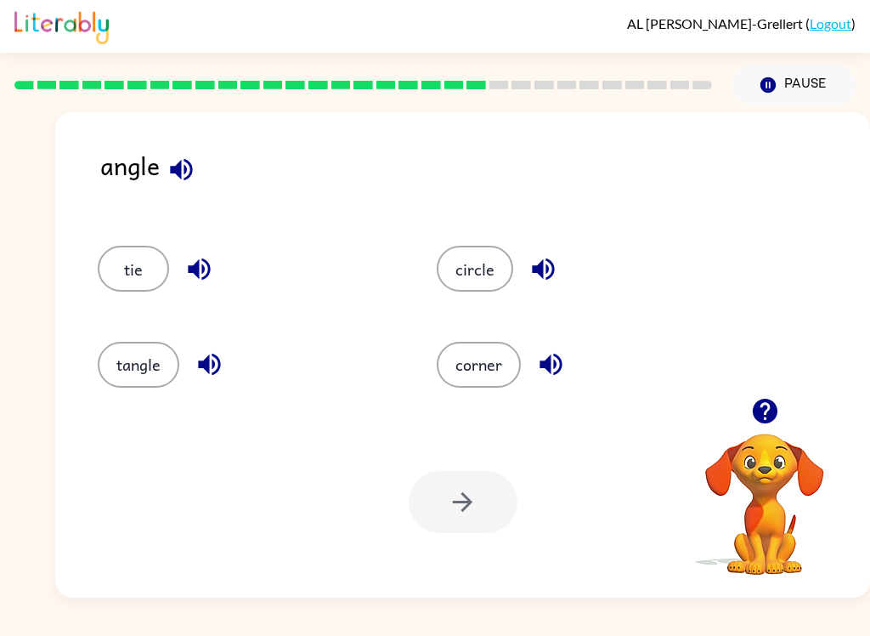
click at [545, 375] on icon "button" at bounding box center [551, 364] width 30 height 30
click at [489, 358] on button "corner" at bounding box center [479, 365] width 84 height 46
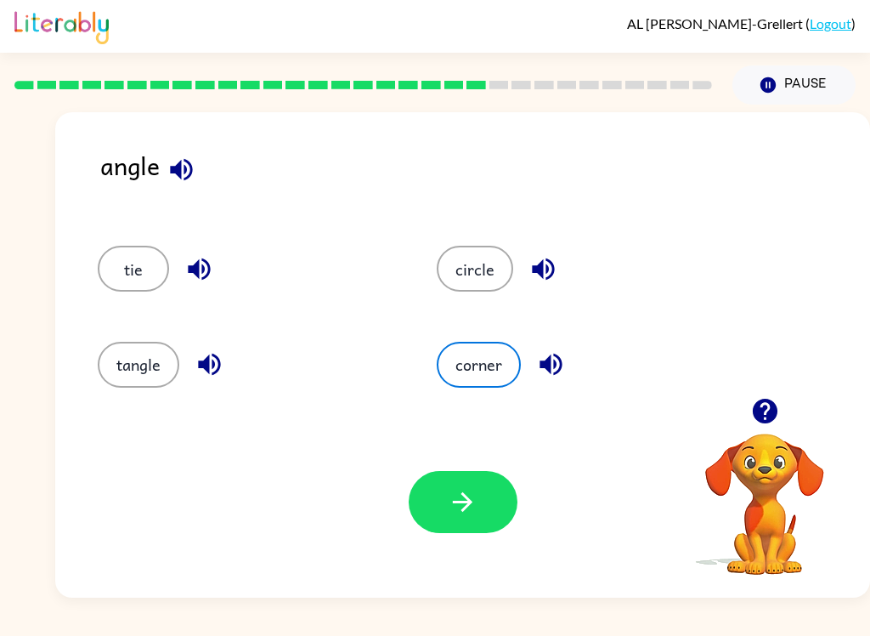
click at [451, 525] on button "button" at bounding box center [463, 502] width 109 height 62
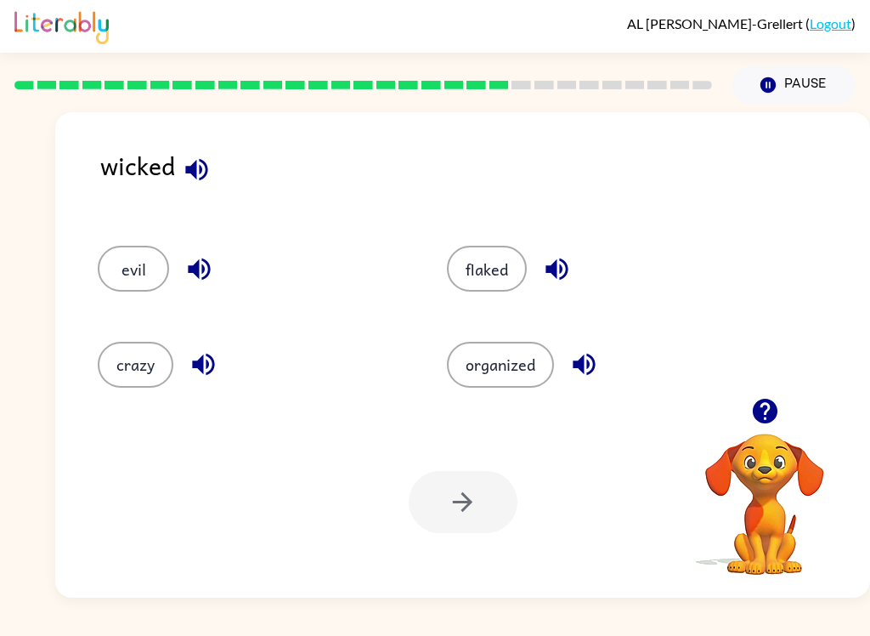
click at [108, 275] on button "evil" at bounding box center [133, 269] width 71 height 46
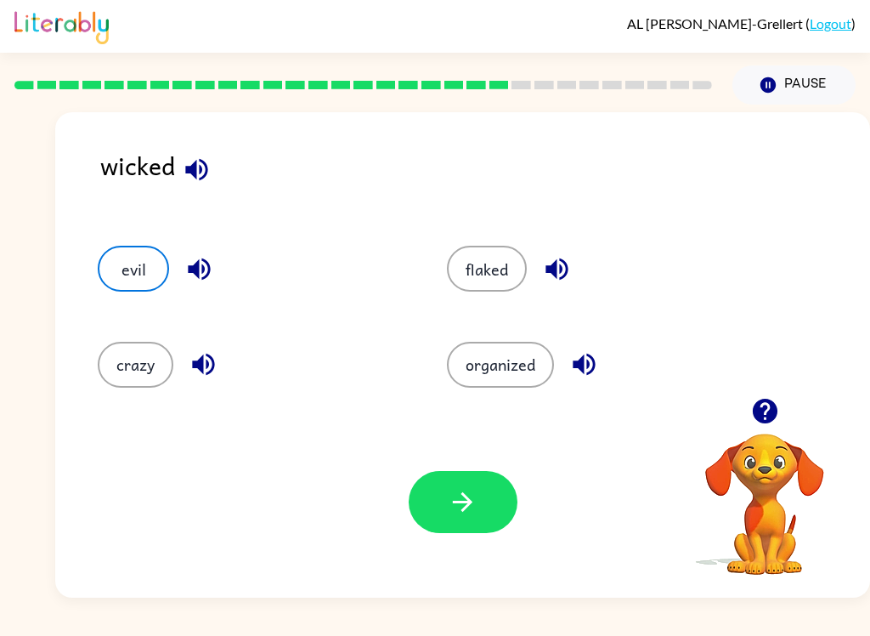
click at [451, 506] on icon "button" at bounding box center [463, 502] width 30 height 30
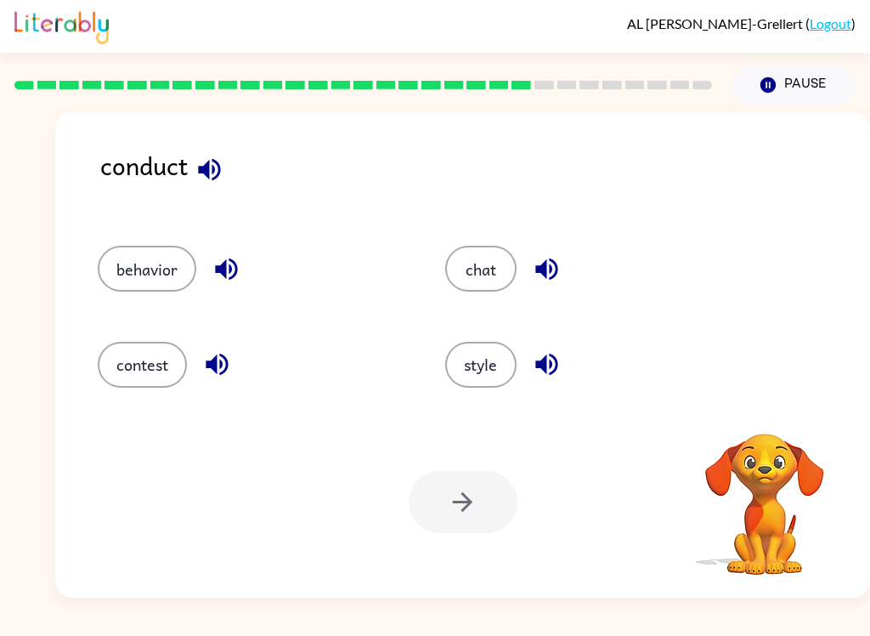
click at [219, 177] on icon "button" at bounding box center [209, 169] width 22 height 22
click at [142, 259] on button "behavior" at bounding box center [147, 269] width 99 height 46
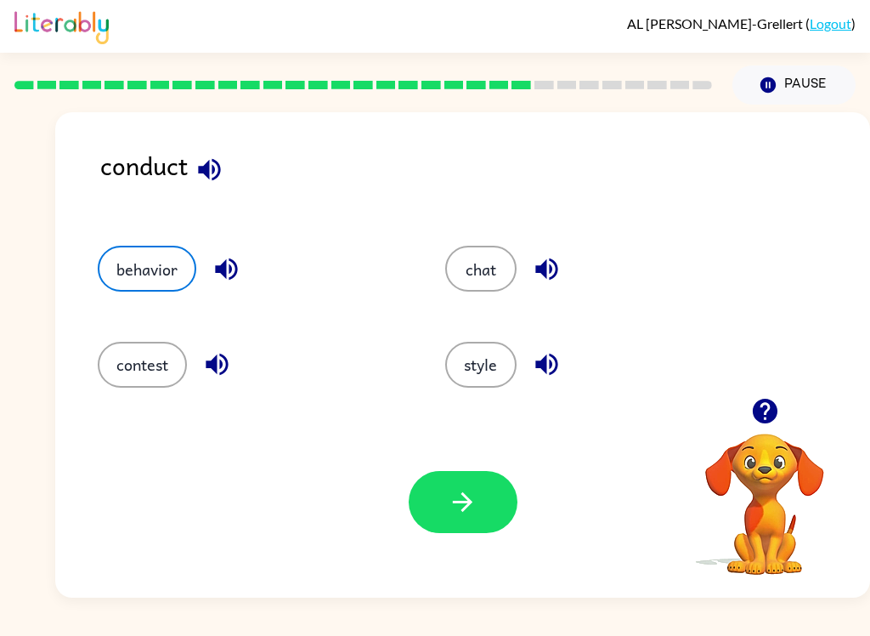
click at [455, 501] on icon "button" at bounding box center [463, 502] width 30 height 30
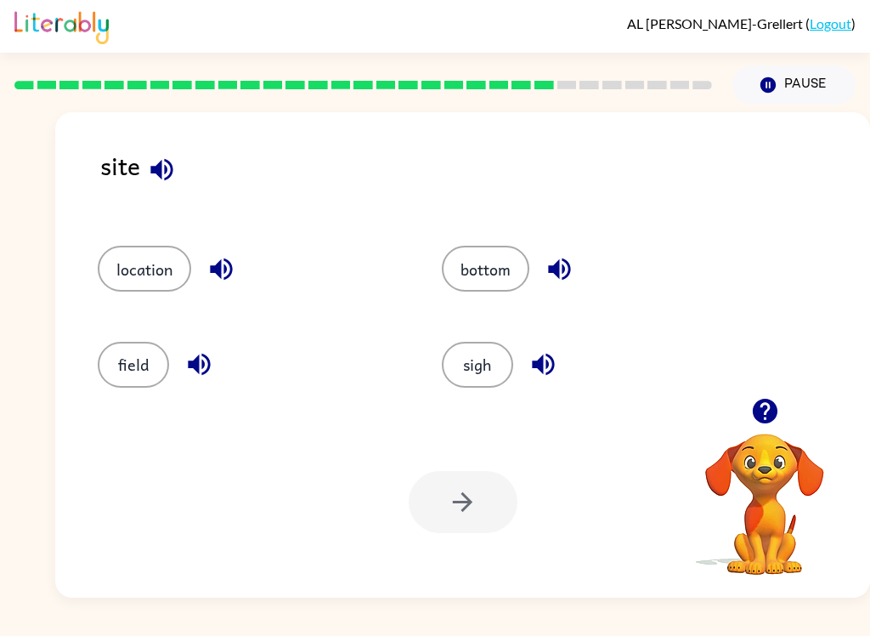
click at [120, 263] on button "location" at bounding box center [144, 269] width 93 height 46
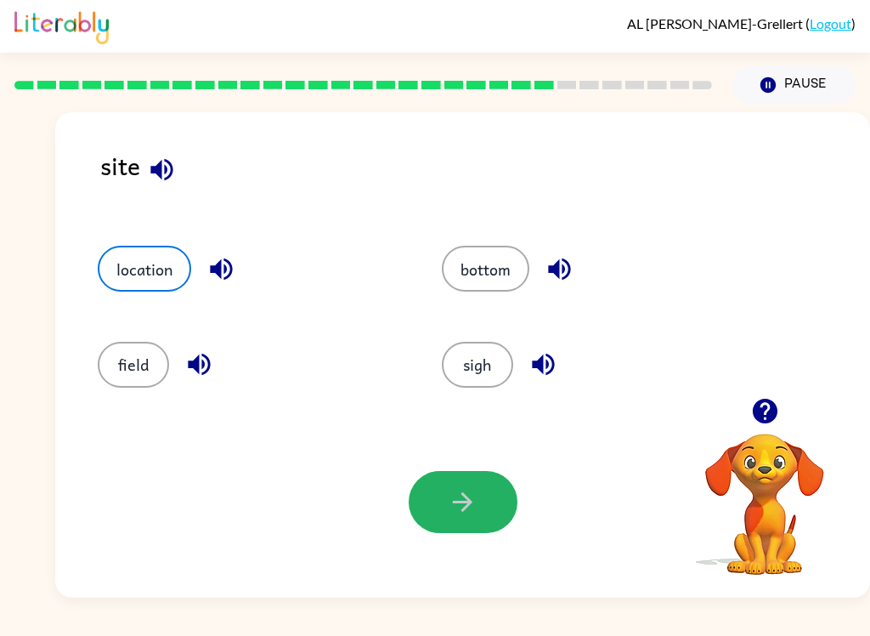
click at [472, 517] on icon "button" at bounding box center [463, 502] width 30 height 30
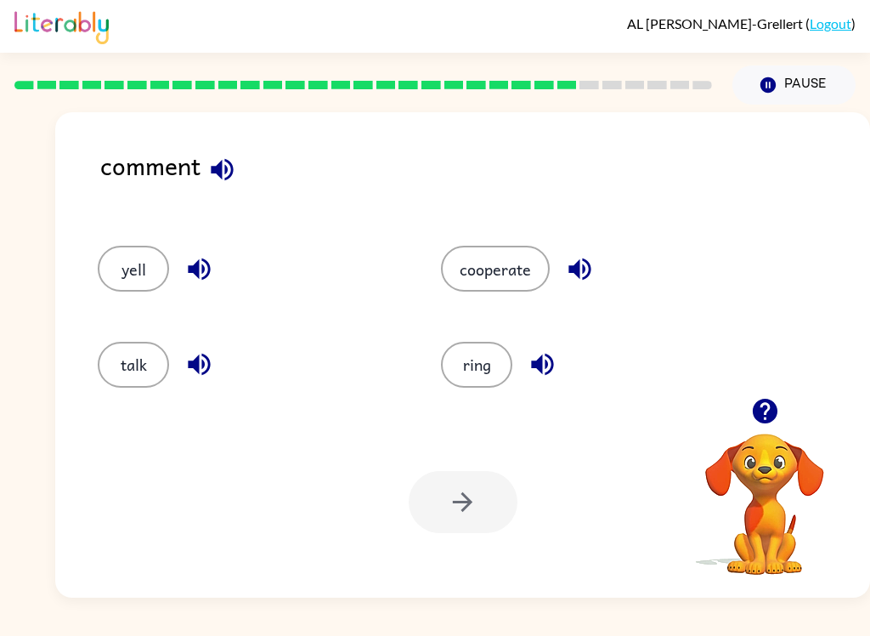
click at [235, 176] on icon "button" at bounding box center [222, 170] width 30 height 30
click at [186, 366] on icon "button" at bounding box center [199, 364] width 30 height 30
click at [474, 509] on div at bounding box center [463, 502] width 109 height 62
click at [121, 362] on button "talk" at bounding box center [133, 365] width 71 height 46
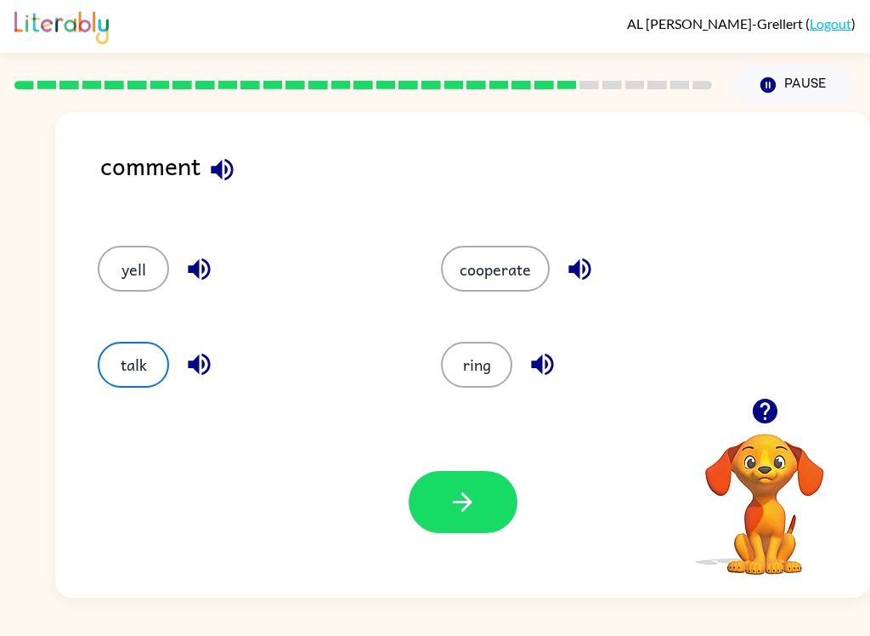
click at [468, 511] on icon "button" at bounding box center [463, 502] width 30 height 30
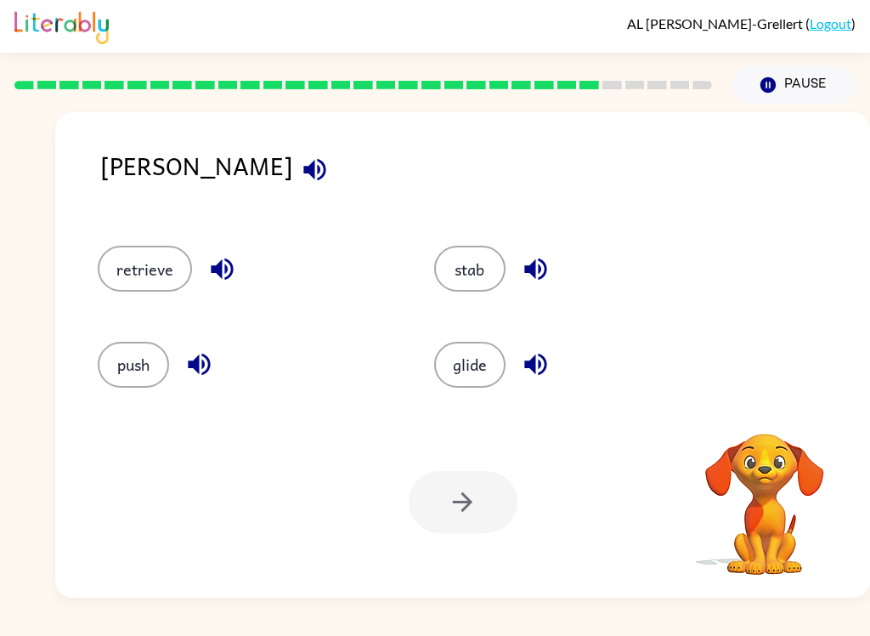
click at [161, 167] on div "[PERSON_NAME]" at bounding box center [485, 178] width 770 height 65
click at [300, 173] on icon "button" at bounding box center [315, 170] width 30 height 30
click at [300, 169] on icon "button" at bounding box center [315, 170] width 30 height 30
click at [300, 168] on icon "button" at bounding box center [315, 170] width 30 height 30
click at [300, 167] on icon "button" at bounding box center [315, 170] width 30 height 30
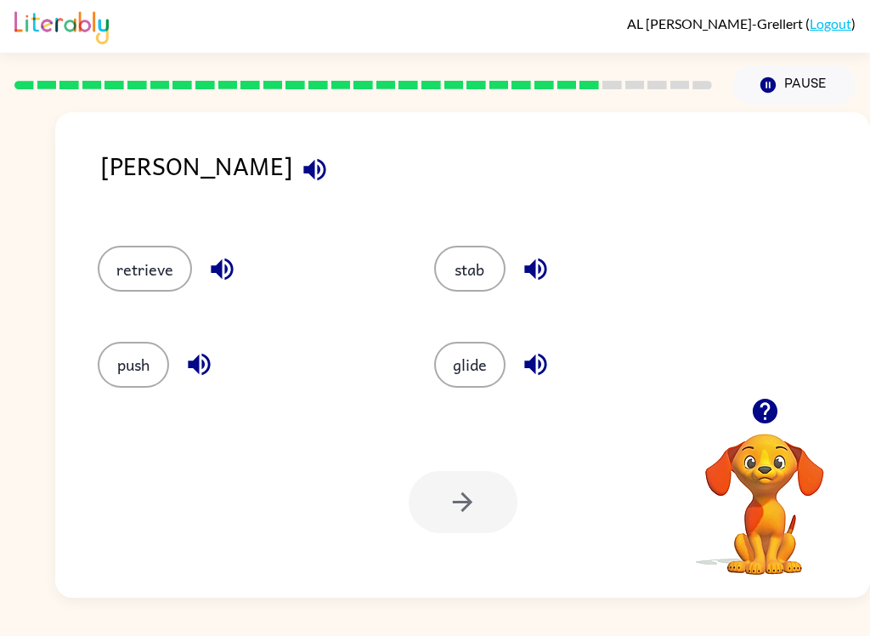
click at [303, 163] on icon "button" at bounding box center [314, 169] width 22 height 22
click at [477, 272] on button "stab" at bounding box center [469, 269] width 71 height 46
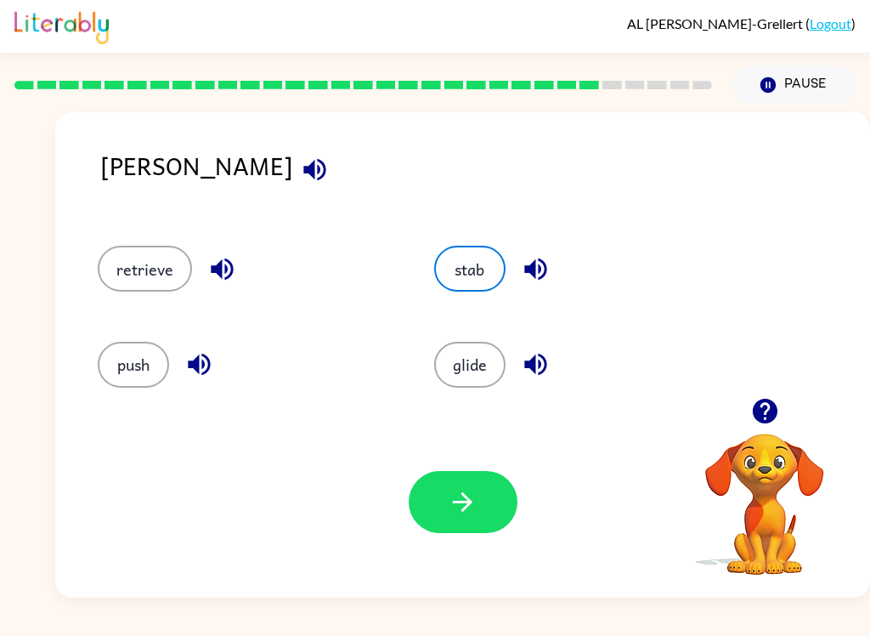
click at [463, 510] on icon "button" at bounding box center [463, 502] width 20 height 20
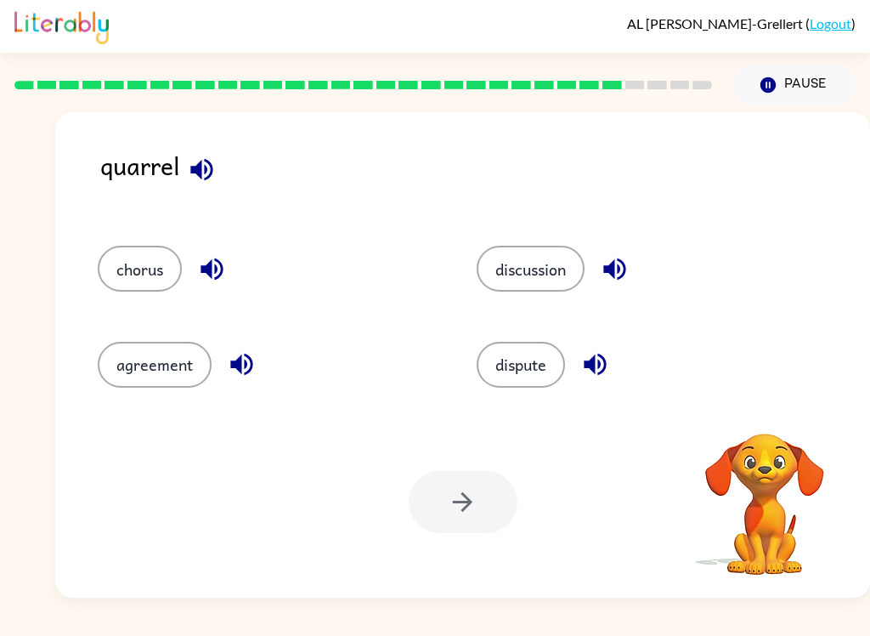
click at [205, 174] on icon "button" at bounding box center [201, 169] width 22 height 22
click at [199, 167] on icon "button" at bounding box center [201, 169] width 22 height 22
click at [197, 170] on icon "button" at bounding box center [201, 169] width 22 height 22
click at [189, 167] on icon "button" at bounding box center [202, 170] width 30 height 30
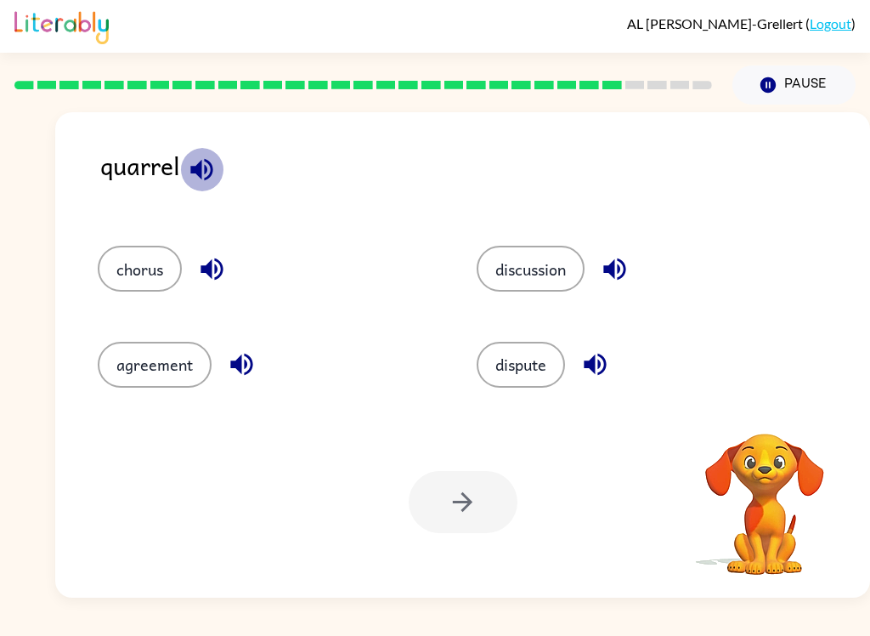
click at [201, 179] on icon "button" at bounding box center [202, 170] width 30 height 30
click at [120, 275] on button "chorus" at bounding box center [140, 269] width 84 height 46
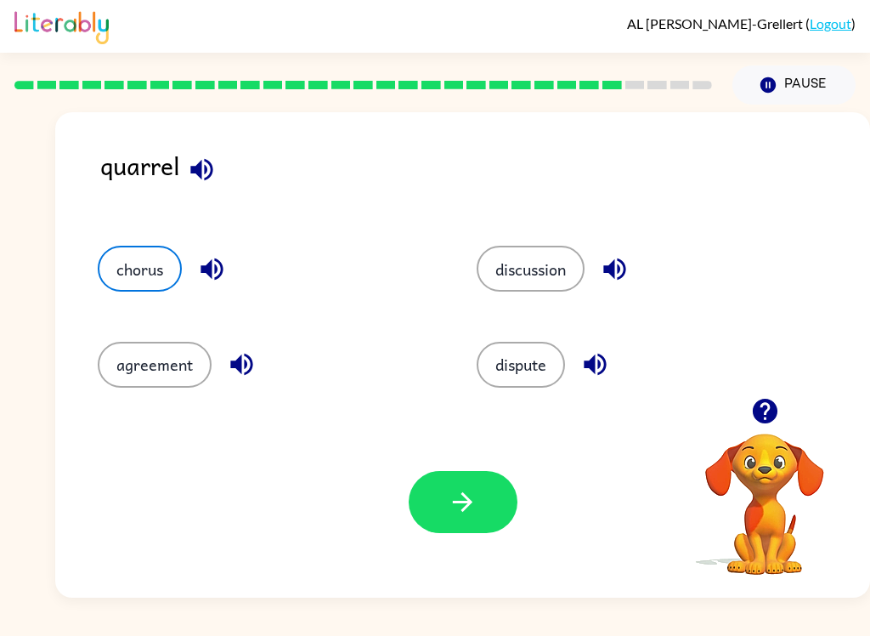
click at [440, 513] on button "button" at bounding box center [463, 502] width 109 height 62
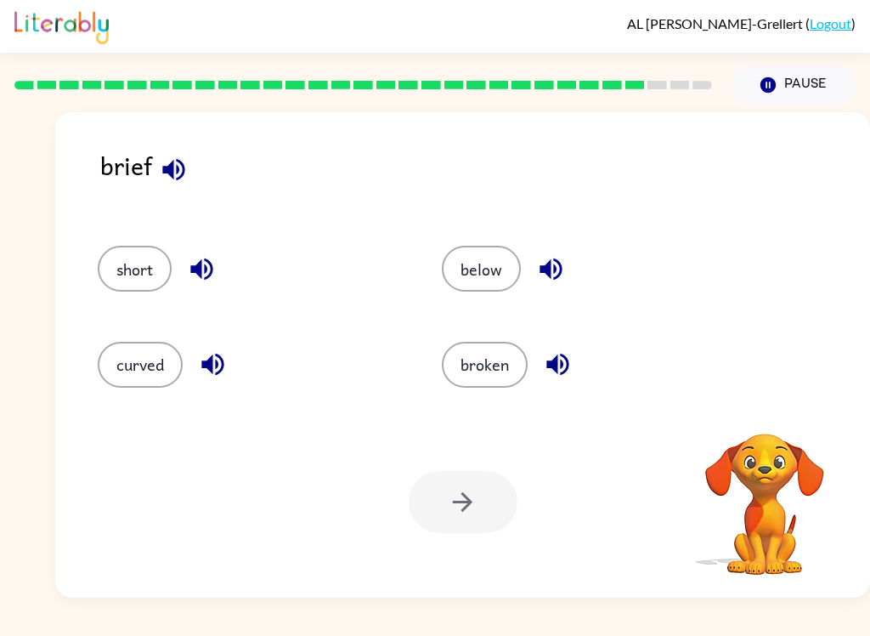
click at [194, 170] on button "button" at bounding box center [173, 169] width 43 height 43
click at [114, 252] on button "short" at bounding box center [135, 269] width 74 height 46
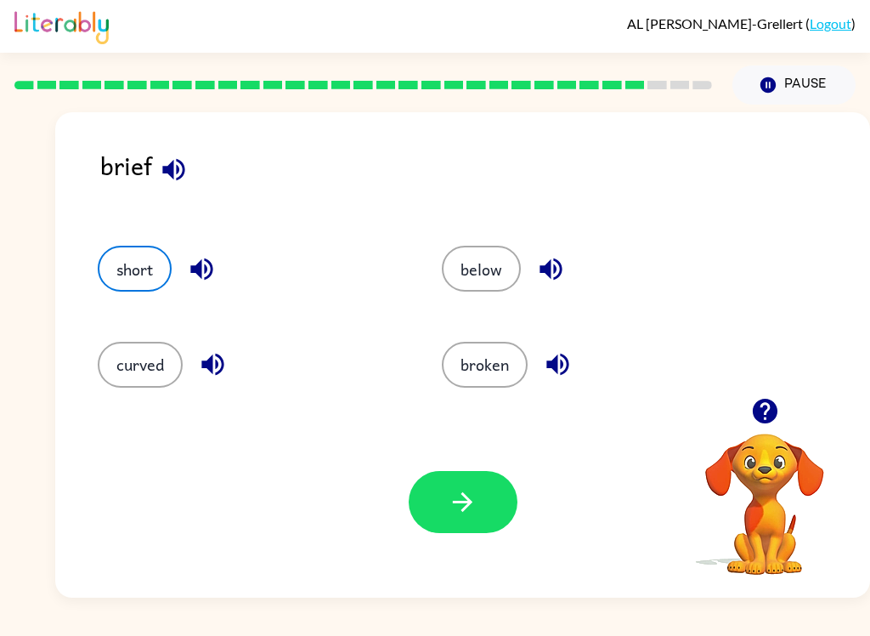
click at [445, 506] on button "button" at bounding box center [463, 502] width 109 height 62
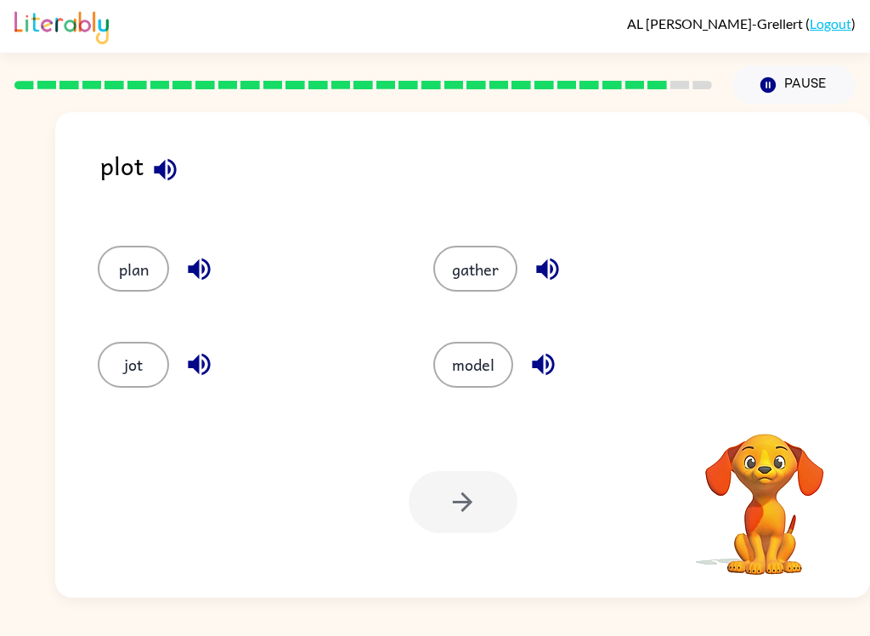
click at [184, 172] on button "button" at bounding box center [165, 169] width 43 height 43
click at [138, 271] on button "plan" at bounding box center [133, 269] width 71 height 46
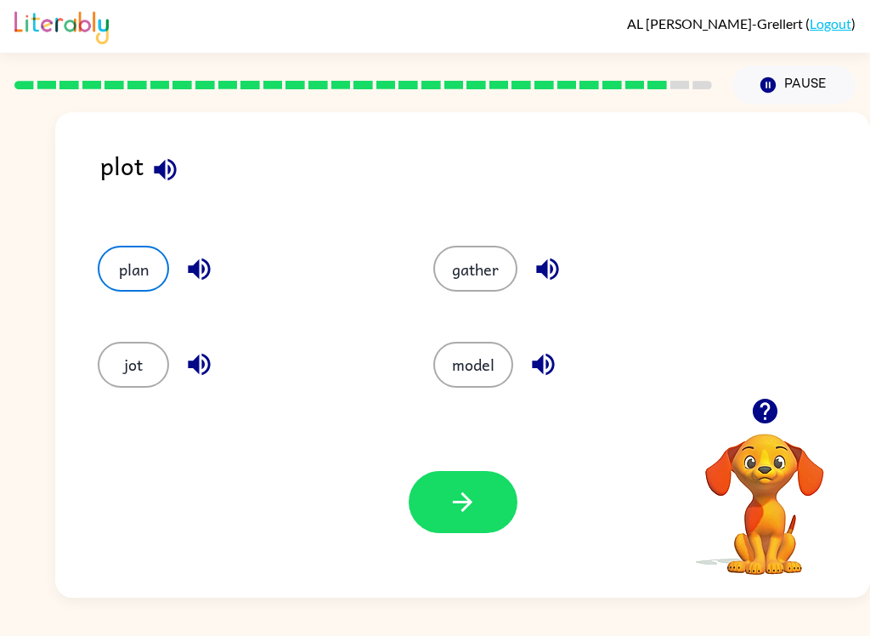
click at [489, 529] on button "button" at bounding box center [463, 502] width 109 height 62
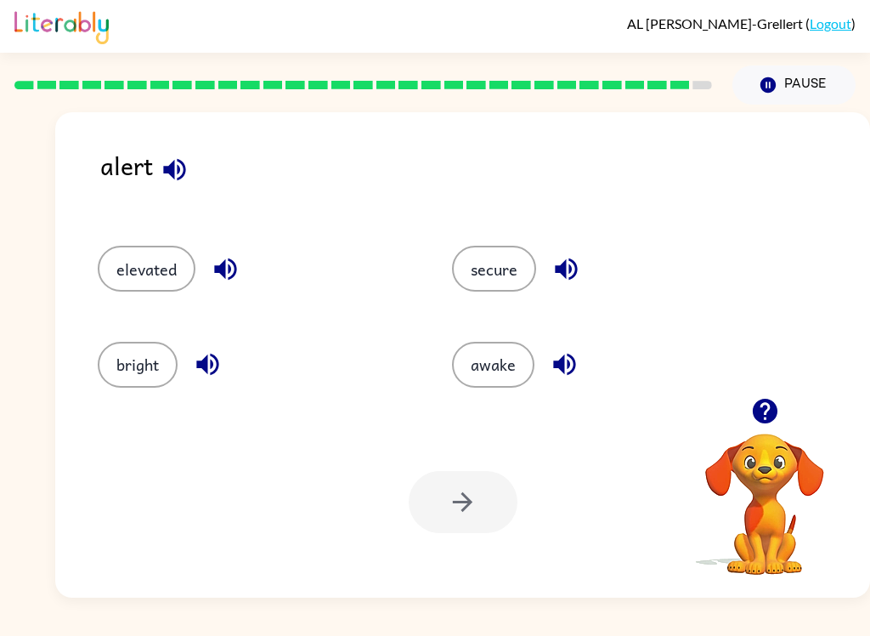
click at [178, 162] on icon "button" at bounding box center [174, 169] width 22 height 22
click at [154, 269] on button "elevated" at bounding box center [147, 269] width 98 height 46
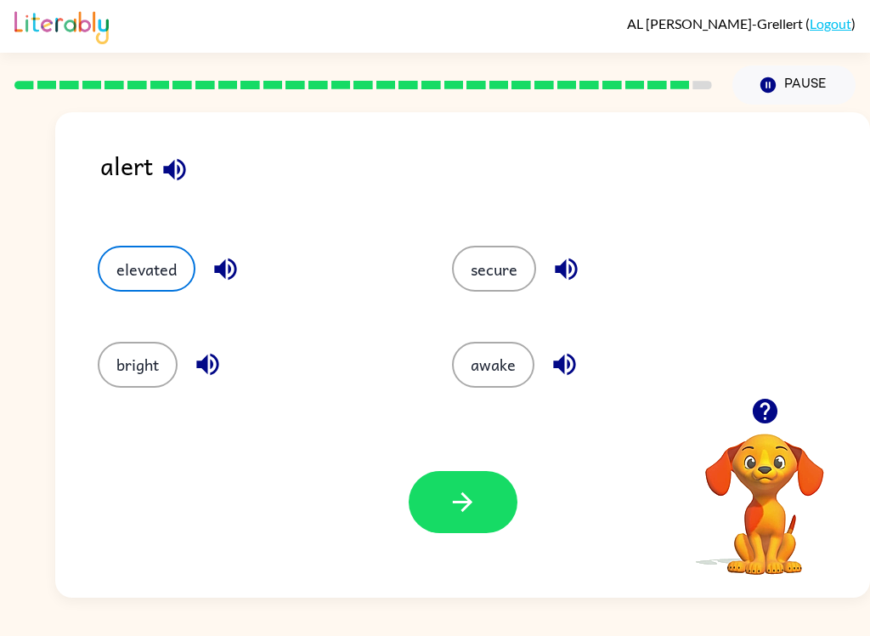
click at [477, 525] on button "button" at bounding box center [463, 502] width 109 height 62
